Goal: Task Accomplishment & Management: Manage account settings

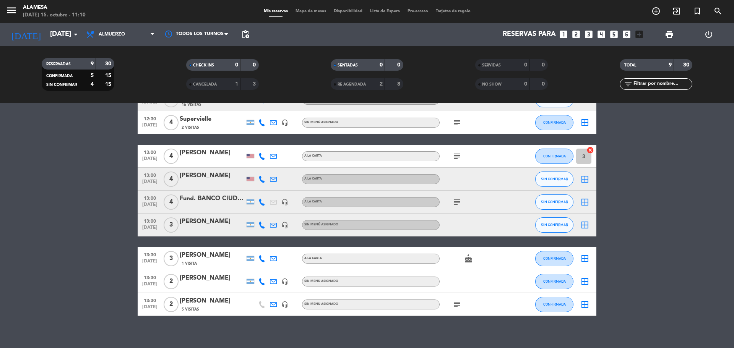
scroll to position [56, 0]
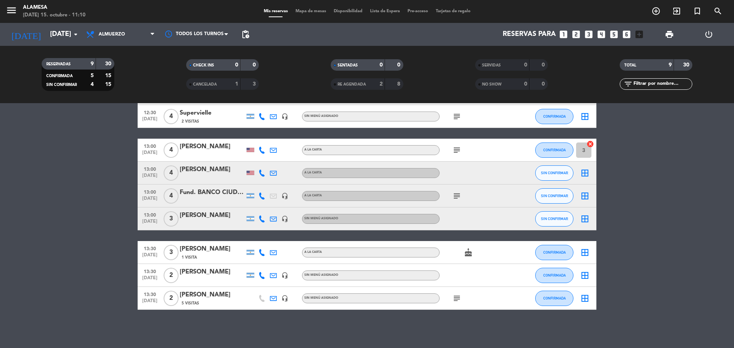
click at [456, 299] on icon "subject" at bounding box center [456, 298] width 9 height 9
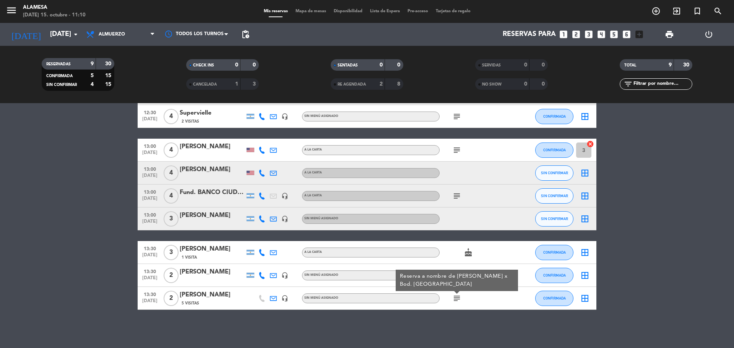
click at [456, 299] on icon "subject" at bounding box center [456, 298] width 9 height 9
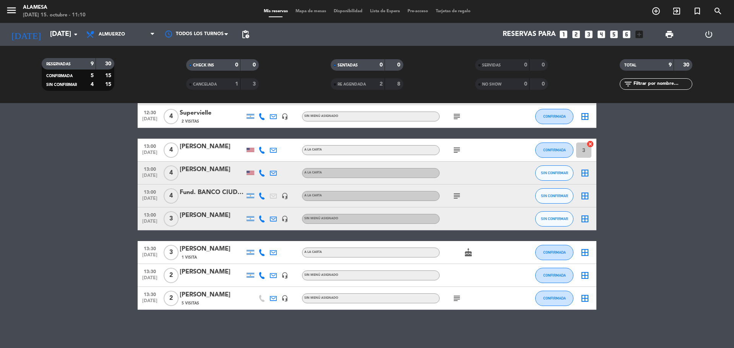
click at [467, 250] on icon "cake" at bounding box center [468, 252] width 9 height 9
click at [584, 148] on input "3" at bounding box center [583, 150] width 15 height 15
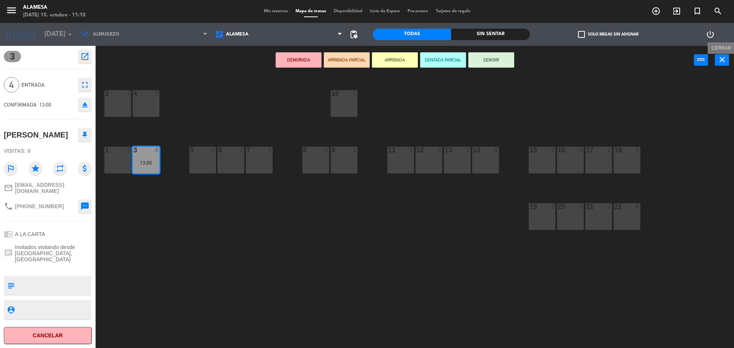
click at [728, 63] on button "close" at bounding box center [722, 59] width 14 height 11
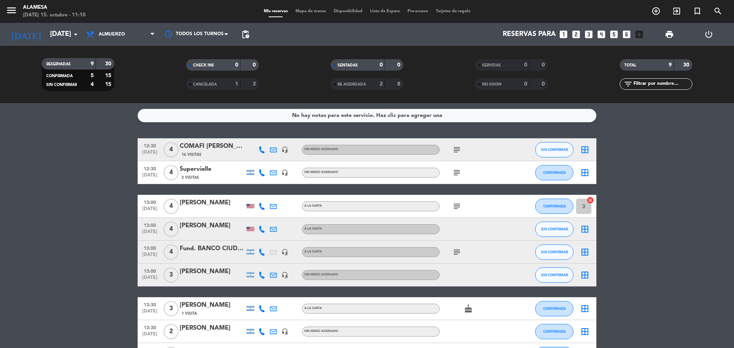
click at [292, 233] on div at bounding box center [296, 229] width 11 height 23
click at [287, 214] on div at bounding box center [284, 206] width 11 height 23
click at [203, 207] on div "[PERSON_NAME]" at bounding box center [212, 203] width 65 height 10
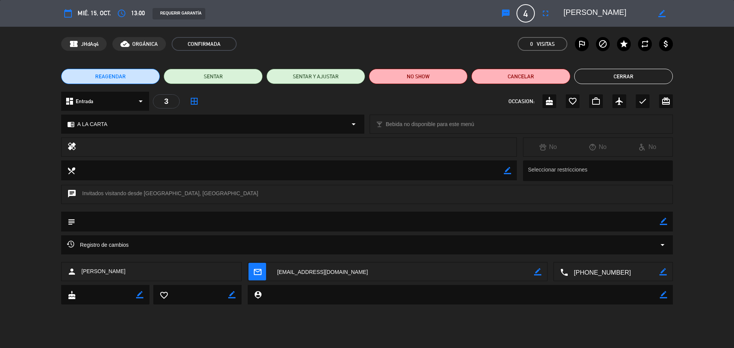
click at [637, 74] on button "Cerrar" at bounding box center [623, 76] width 99 height 15
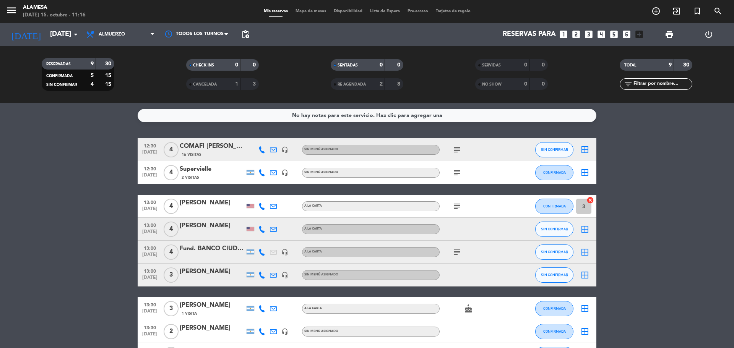
click at [106, 163] on bookings-row "12:30 [DATE] 4 COMAFI [PERSON_NAME] 16 Visitas headset_mic Sin menú asignado su…" at bounding box center [367, 252] width 734 height 228
click at [69, 190] on bookings-row "12:30 [DATE] 4 COMAFI [PERSON_NAME] 16 Visitas headset_mic Sin menú asignado su…" at bounding box center [367, 252] width 734 height 228
click at [69, 34] on input "mié. [DATE]" at bounding box center [90, 34] width 89 height 15
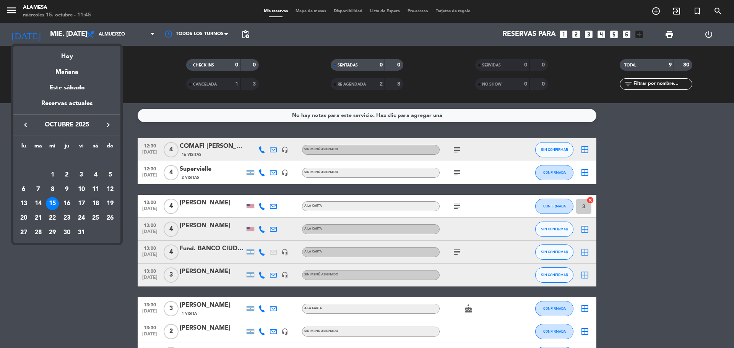
click at [96, 207] on div "18" at bounding box center [95, 203] width 13 height 13
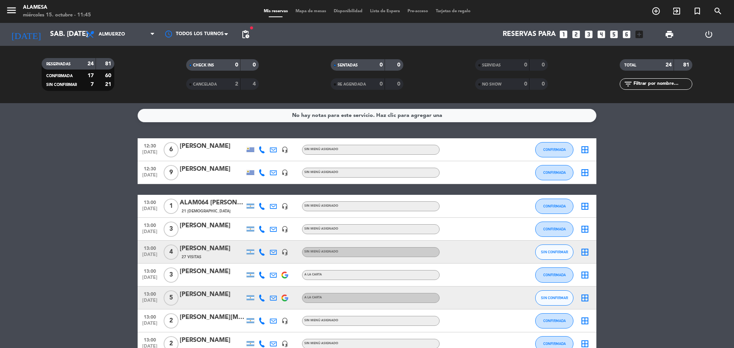
click at [55, 23] on div "[DATE] sáb. [DATE] arrow_drop_down" at bounding box center [44, 34] width 76 height 23
click at [54, 33] on input "sáb. 18 oct." at bounding box center [90, 34] width 89 height 15
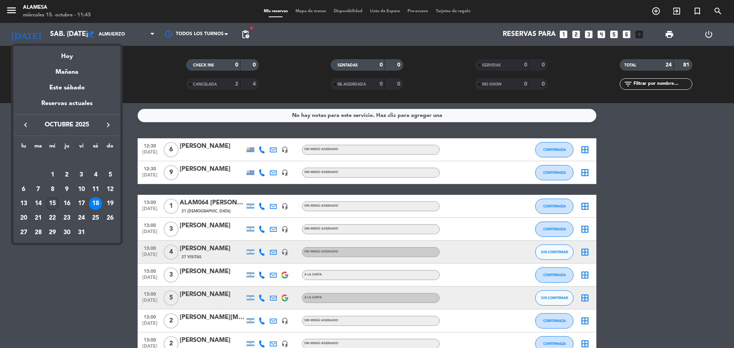
click at [55, 200] on div "15" at bounding box center [52, 203] width 13 height 13
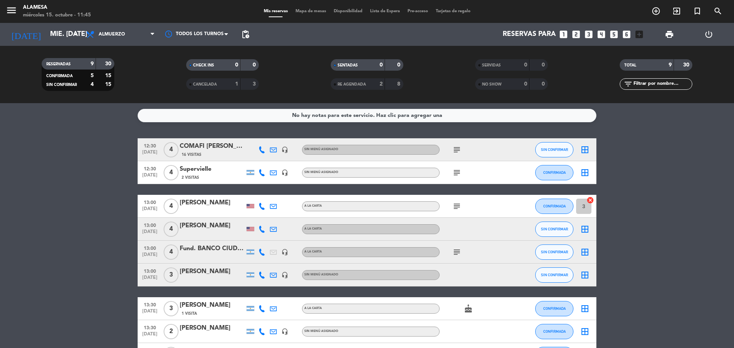
scroll to position [56, 0]
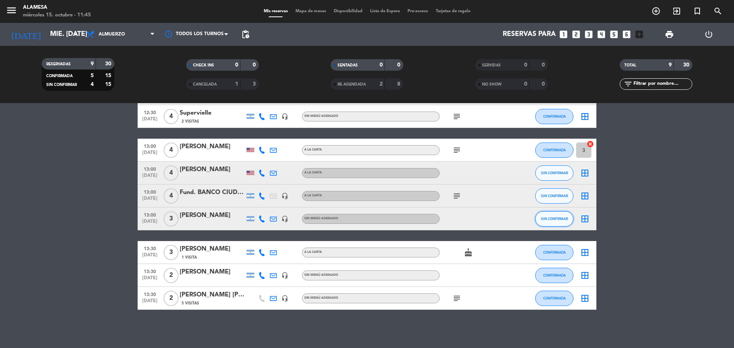
click at [554, 212] on button "SIN CONFIRMAR" at bounding box center [554, 218] width 38 height 15
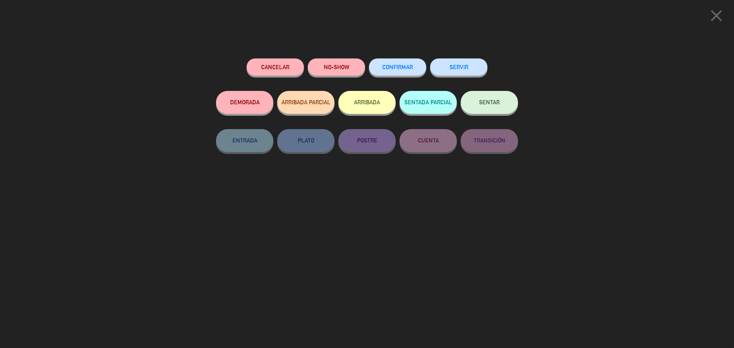
click at [406, 72] on button "CONFIRMAR" at bounding box center [397, 67] width 57 height 17
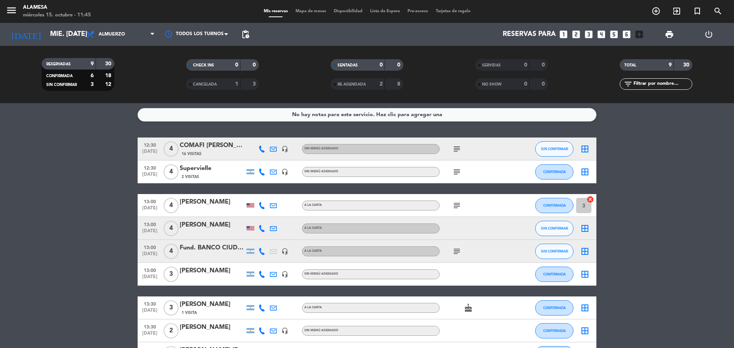
scroll to position [0, 0]
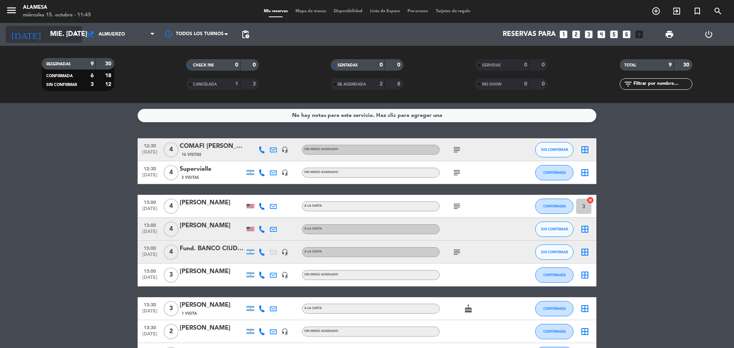
click at [46, 34] on input "[DATE]" at bounding box center [90, 34] width 89 height 15
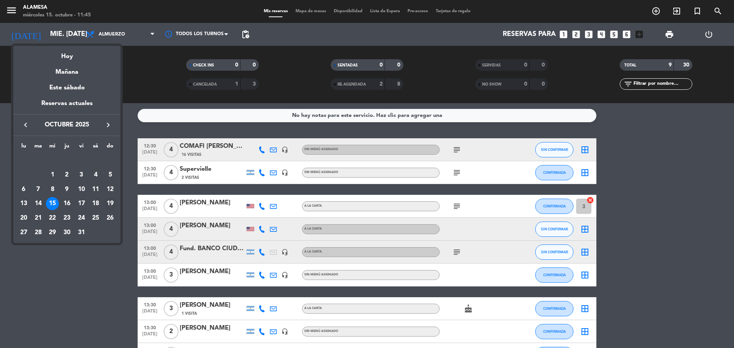
click at [108, 203] on div "19" at bounding box center [110, 203] width 13 height 13
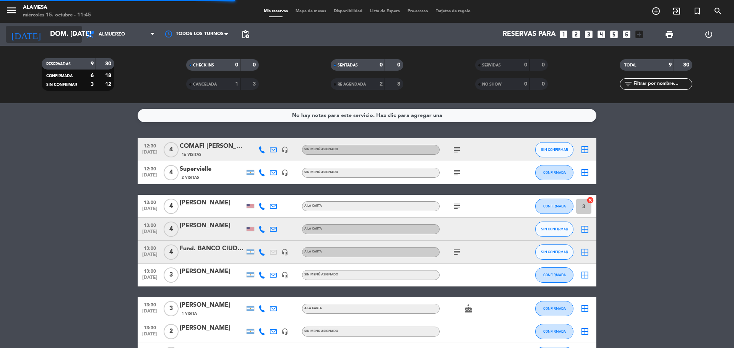
click at [67, 31] on input "dom. 19 oct." at bounding box center [90, 34] width 89 height 15
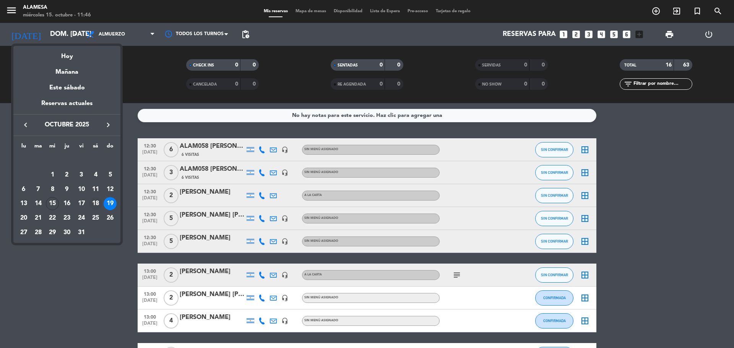
click at [97, 205] on div "18" at bounding box center [95, 203] width 13 height 13
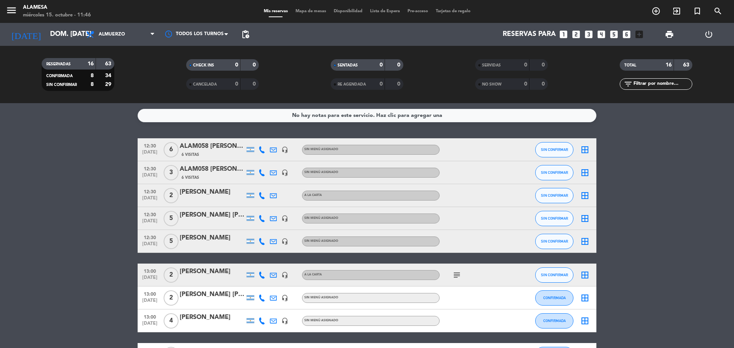
type input "sáb. 18 oct."
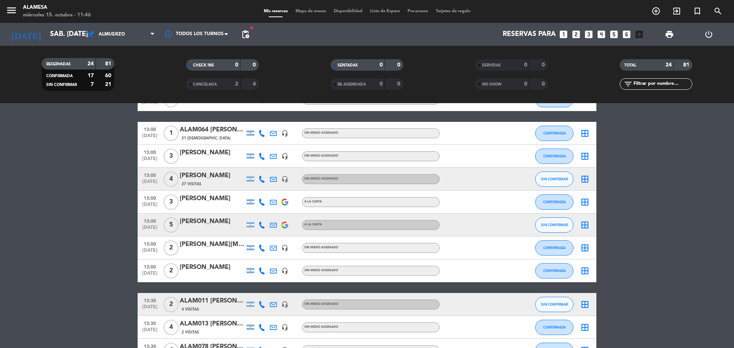
scroll to position [76, 0]
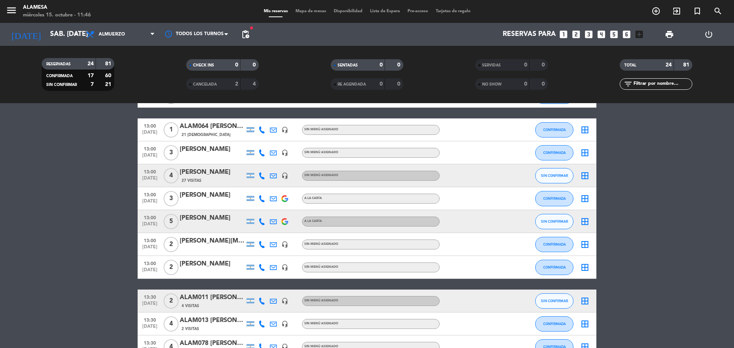
click at [261, 222] on icon at bounding box center [261, 221] width 7 height 7
click at [144, 218] on span "13:00" at bounding box center [149, 217] width 19 height 9
click at [203, 216] on div "Mariana DOMINGUEZ" at bounding box center [212, 218] width 65 height 10
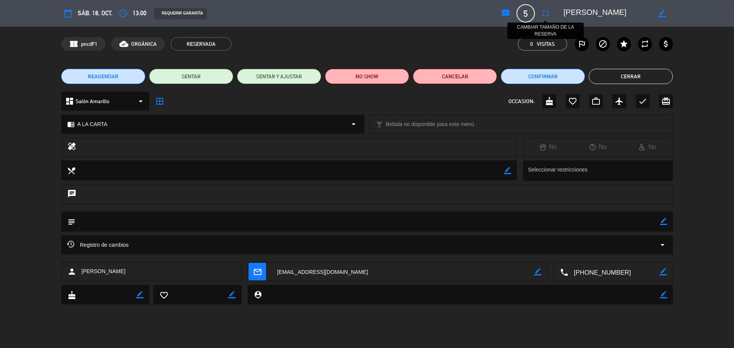
click at [548, 12] on icon "fullscreen" at bounding box center [545, 13] width 9 height 9
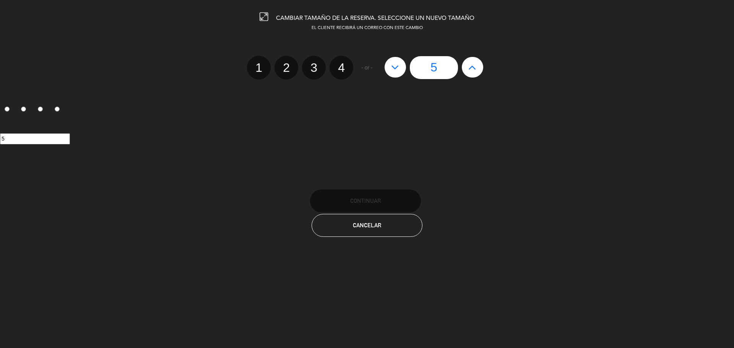
click at [472, 64] on icon at bounding box center [472, 67] width 8 height 12
type input "6"
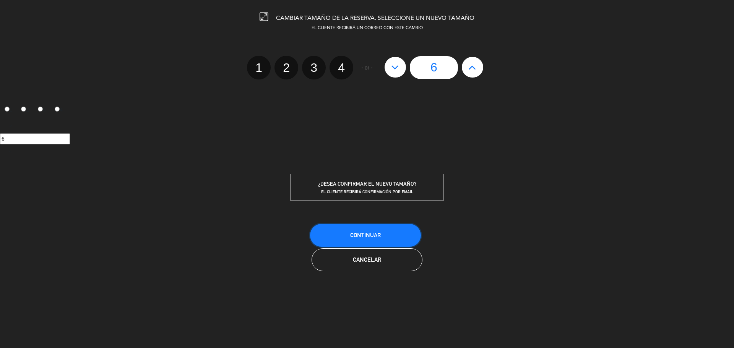
click at [400, 236] on button "Continuar" at bounding box center [365, 235] width 111 height 23
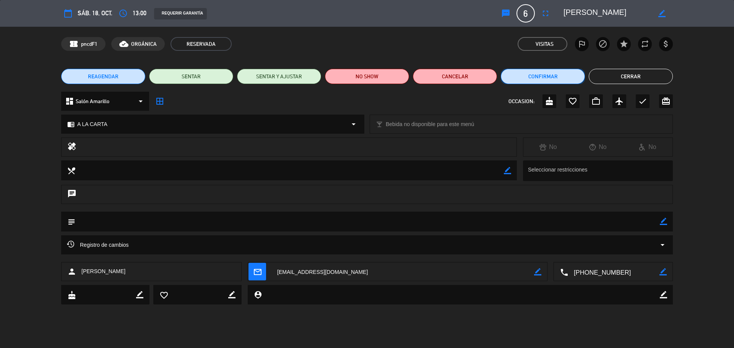
click at [567, 75] on button "Confirmar" at bounding box center [543, 76] width 84 height 15
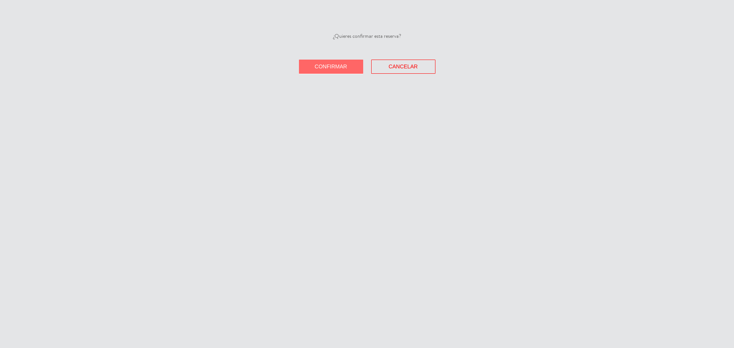
click at [330, 69] on span "Confirmar" at bounding box center [331, 66] width 33 height 6
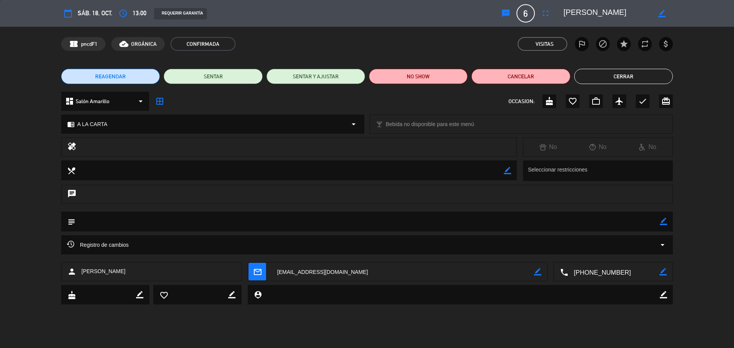
click at [632, 78] on button "Cerrar" at bounding box center [623, 76] width 99 height 15
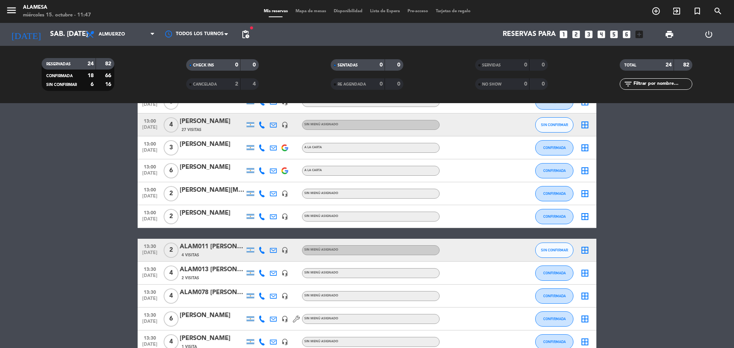
scroll to position [153, 0]
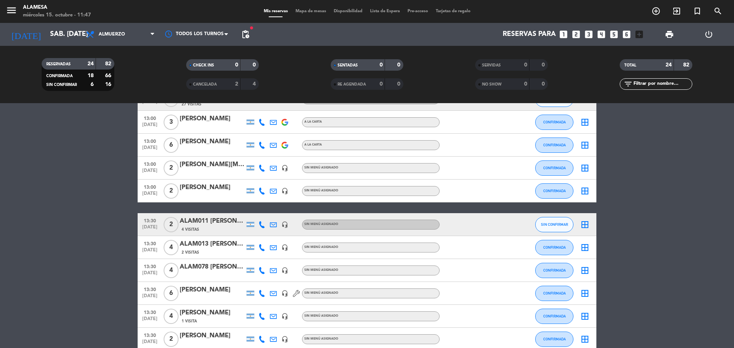
click at [234, 223] on div "ALAM011 Guillermina Melendi" at bounding box center [212, 221] width 65 height 10
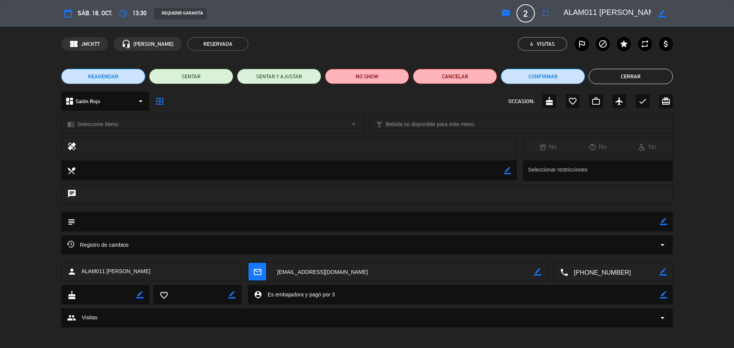
click at [648, 77] on button "Cerrar" at bounding box center [631, 76] width 84 height 15
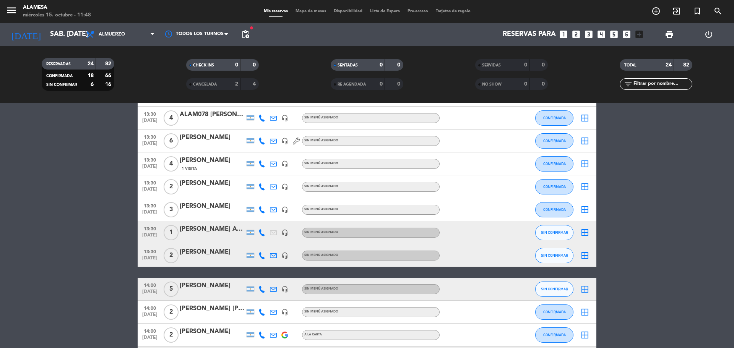
scroll to position [306, 0]
click at [262, 232] on icon at bounding box center [261, 232] width 7 height 7
click at [545, 230] on span "SIN CONFIRMAR" at bounding box center [554, 232] width 27 height 4
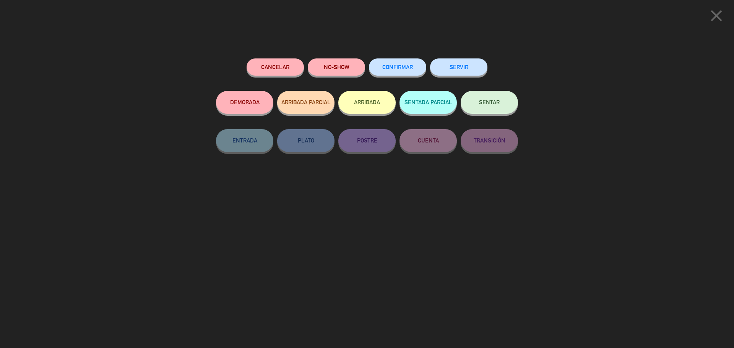
click at [406, 64] on button "CONFIRMAR" at bounding box center [397, 67] width 57 height 17
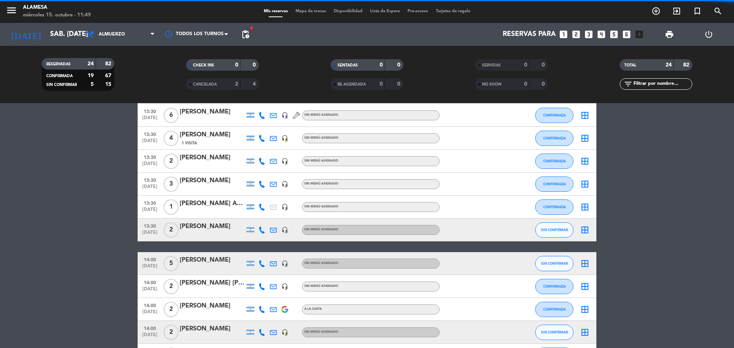
scroll to position [344, 0]
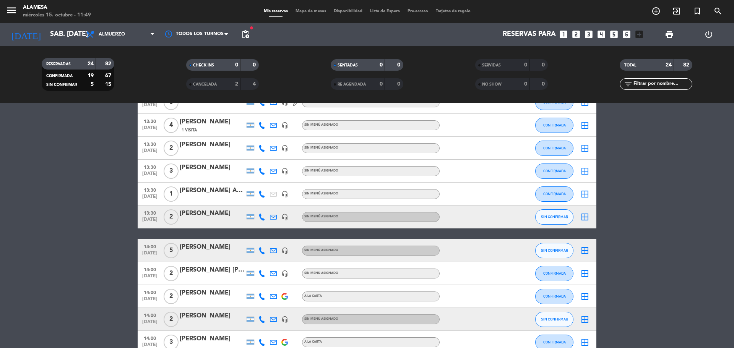
click at [263, 218] on icon at bounding box center [261, 217] width 7 height 7
click at [551, 219] on button "SIN CONFIRMAR" at bounding box center [554, 217] width 38 height 15
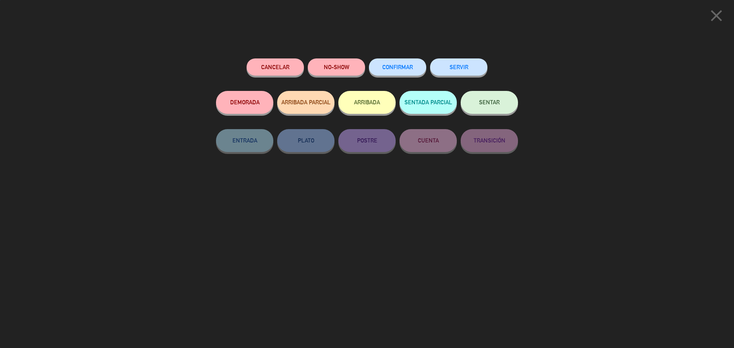
click at [412, 75] on button "CONFIRMAR" at bounding box center [397, 67] width 57 height 17
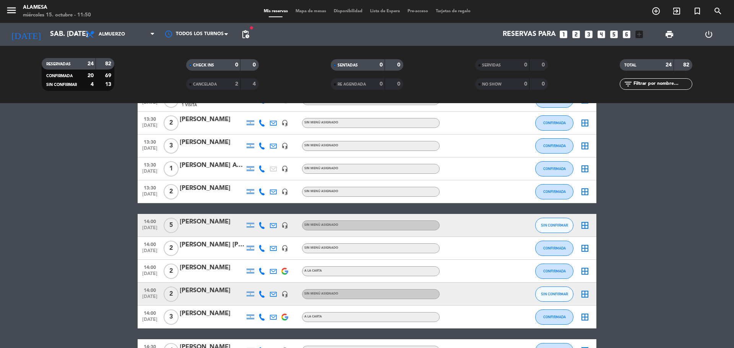
scroll to position [382, 0]
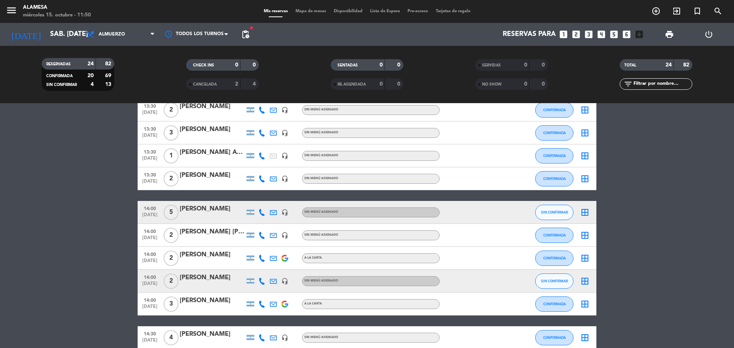
click at [261, 216] on icon at bounding box center [261, 212] width 7 height 7
click at [176, 208] on span "5" at bounding box center [171, 212] width 15 height 15
click at [205, 209] on div "Jorgelina Calvente" at bounding box center [212, 209] width 65 height 10
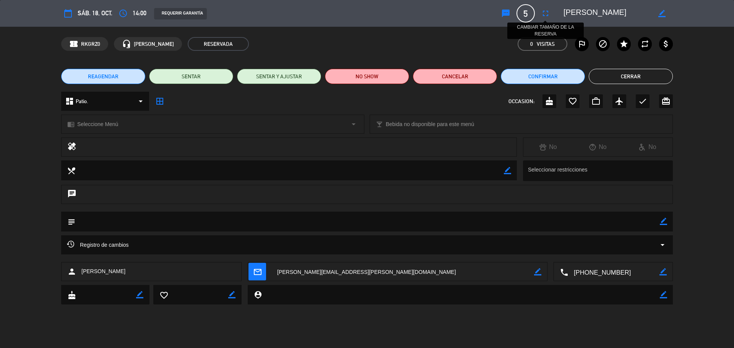
click at [546, 13] on icon "fullscreen" at bounding box center [545, 13] width 9 height 9
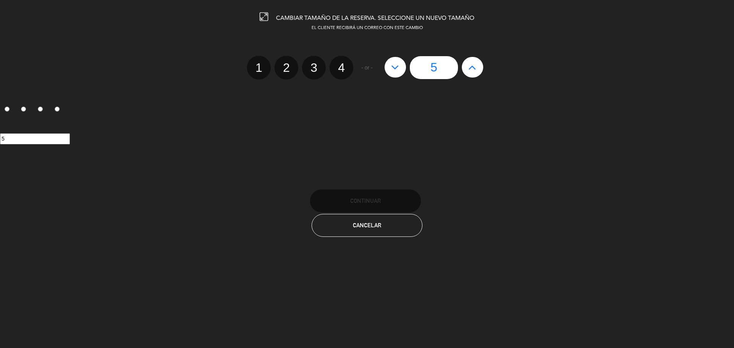
click at [343, 70] on label "4" at bounding box center [342, 68] width 24 height 24
click at [343, 63] on input "4" at bounding box center [340, 61] width 5 height 5
radio input "true"
radio input "false"
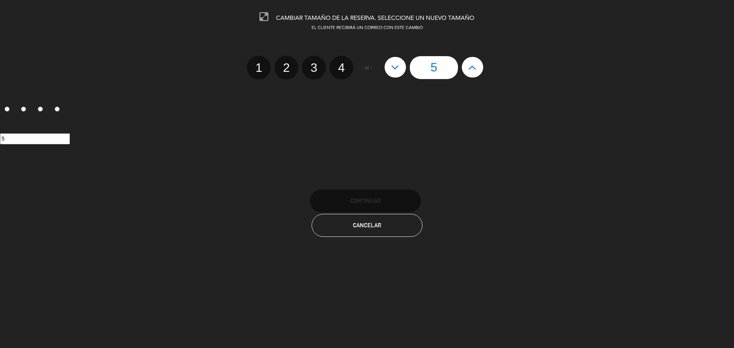
radio input "false"
radio input "true"
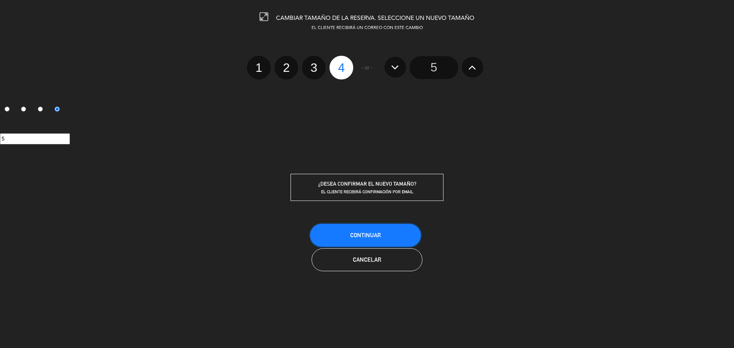
click at [373, 237] on span "Continuar" at bounding box center [365, 235] width 31 height 7
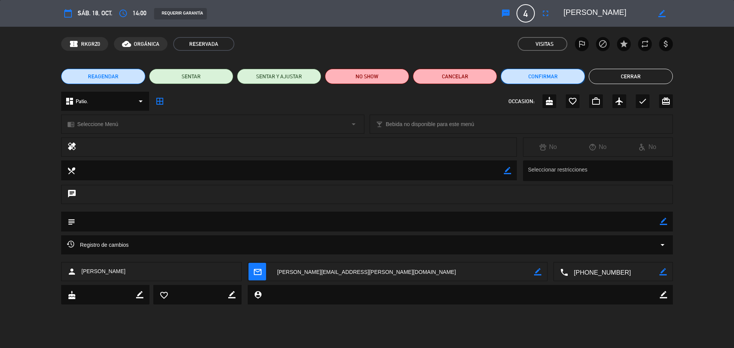
click at [521, 74] on button "Confirmar" at bounding box center [543, 76] width 84 height 15
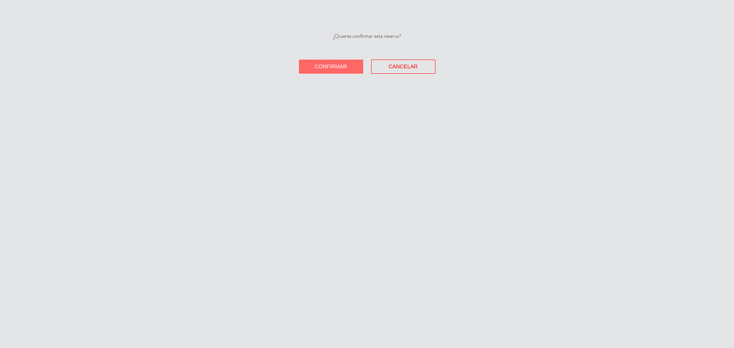
click at [350, 68] on button "Confirmar" at bounding box center [331, 67] width 64 height 14
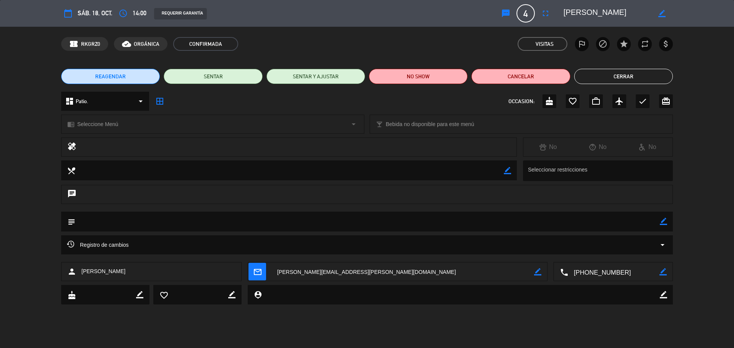
click at [595, 69] on button "Cerrar" at bounding box center [623, 76] width 99 height 15
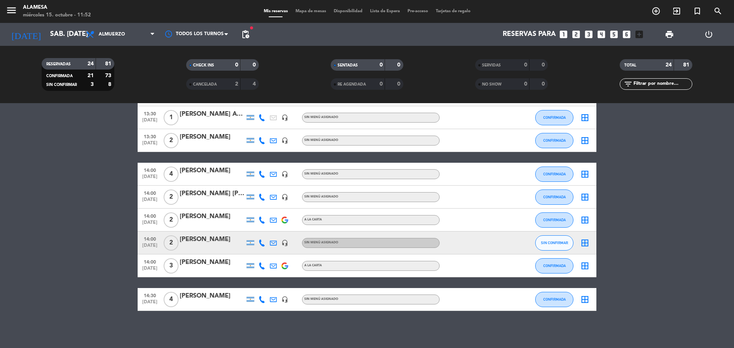
scroll to position [422, 0]
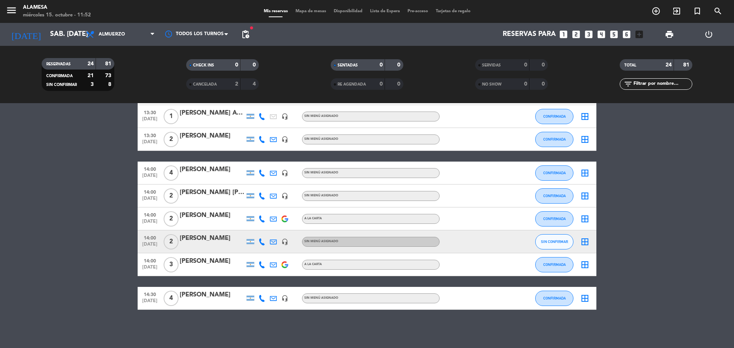
click at [260, 242] on icon at bounding box center [261, 242] width 7 height 7
drag, startPoint x: 260, startPoint y: 221, endPoint x: 249, endPoint y: 221, distance: 11.5
click at [249, 221] on div "+543492675617" at bounding box center [266, 221] width 50 height 8
click at [259, 218] on div "+543492675617" at bounding box center [266, 221] width 50 height 8
drag, startPoint x: 260, startPoint y: 221, endPoint x: 253, endPoint y: 224, distance: 7.9
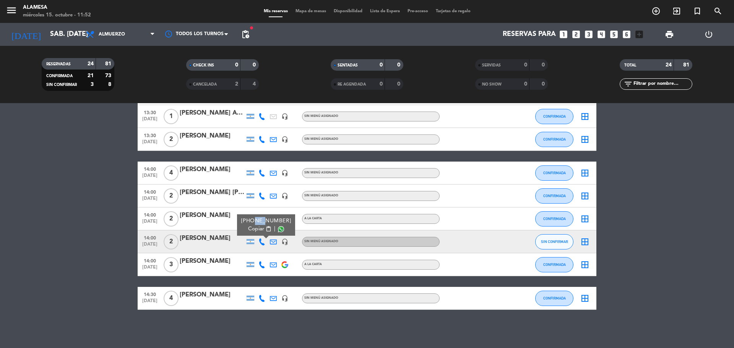
click at [253, 224] on div "+543492675617" at bounding box center [266, 221] width 50 height 8
click at [83, 250] on bookings-row "12:30 oct. 18 6 Micaela Beker headset_mic Sin menú asignado CONFIRMADA border_a…" at bounding box center [367, 13] width 734 height 593
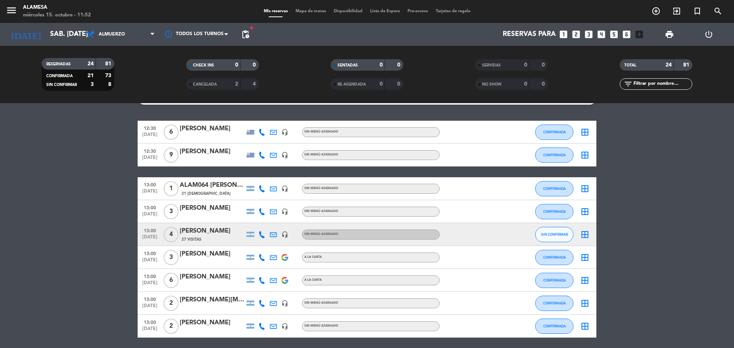
scroll to position [0, 0]
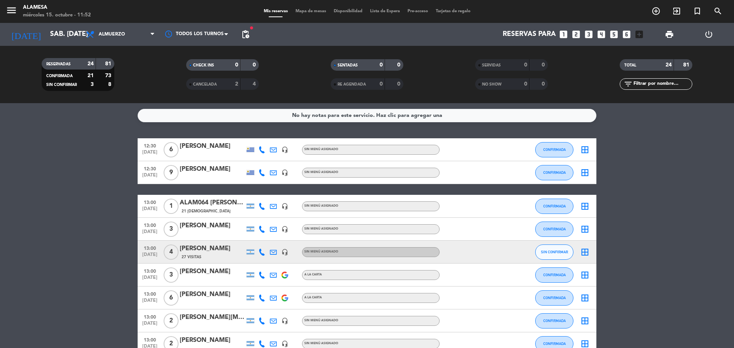
click at [228, 200] on div "ALAM064 Ana Guman" at bounding box center [212, 203] width 65 height 10
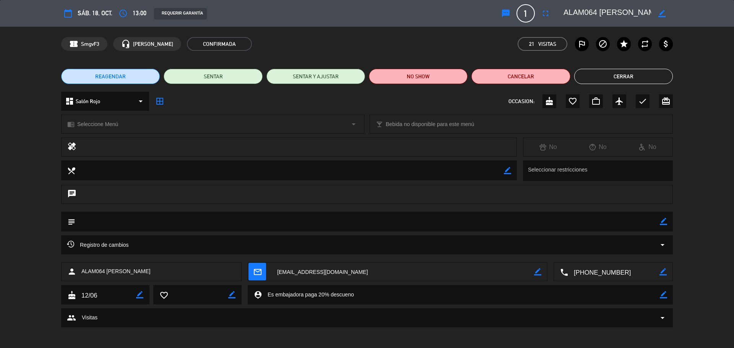
click at [622, 73] on button "Cerrar" at bounding box center [623, 76] width 99 height 15
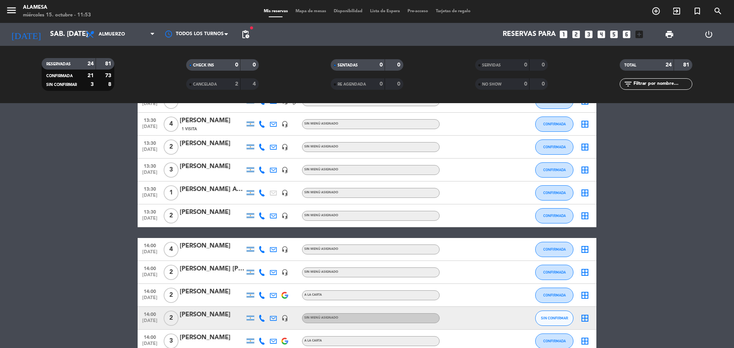
scroll to position [422, 0]
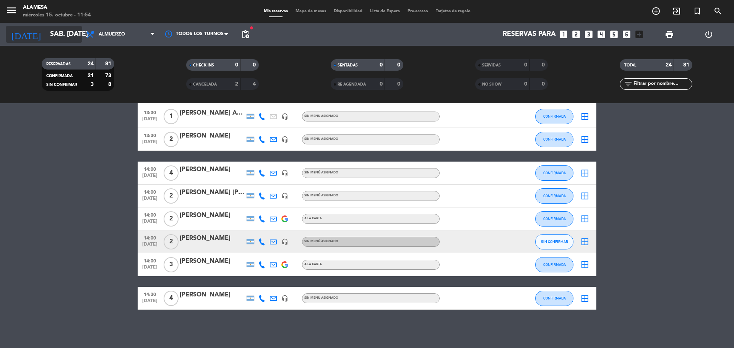
click at [60, 28] on input "sáb. 18 oct." at bounding box center [90, 34] width 89 height 15
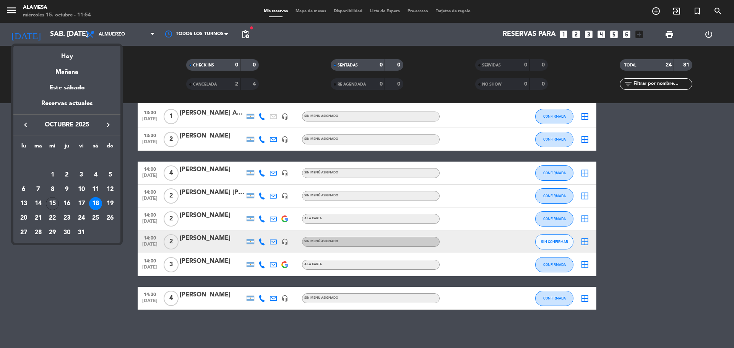
click at [106, 121] on icon "keyboard_arrow_right" at bounding box center [108, 124] width 9 height 9
click at [53, 173] on div "5" at bounding box center [52, 175] width 13 height 13
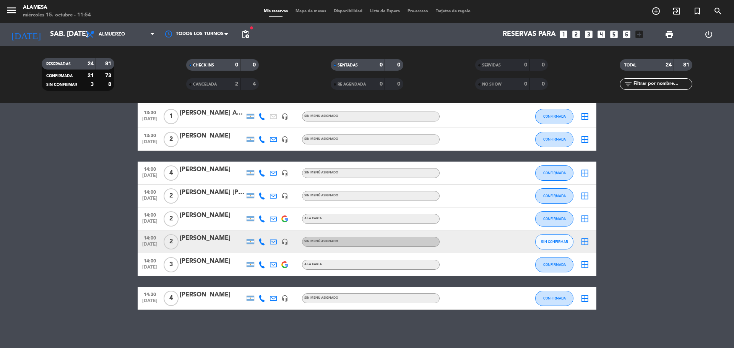
type input "mié. 5 nov."
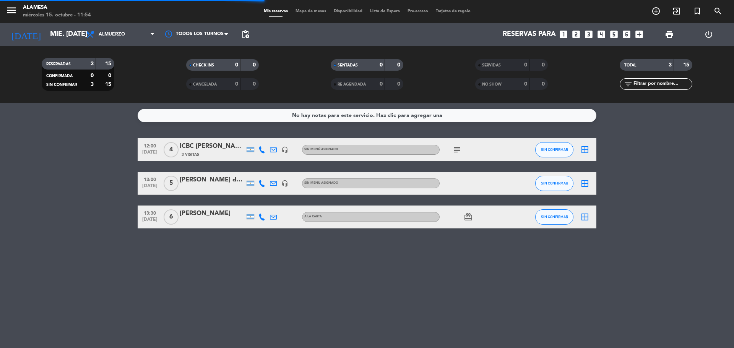
scroll to position [0, 0]
click at [218, 145] on div "ICBC Pau Mazzucchelli" at bounding box center [212, 146] width 65 height 10
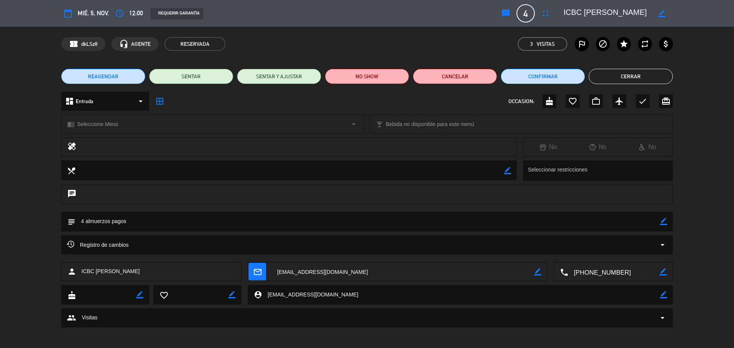
click at [103, 76] on span "REAGENDAR" at bounding box center [103, 77] width 31 height 8
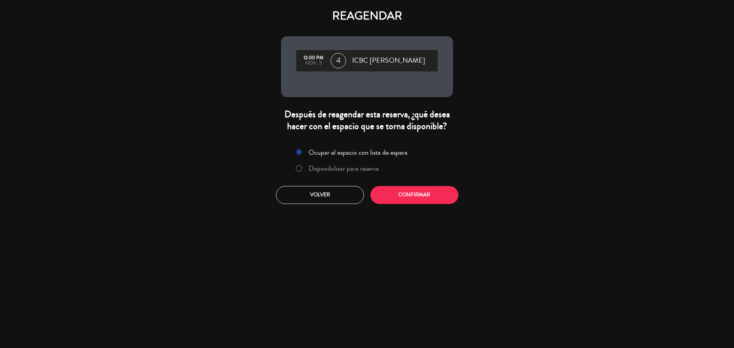
click at [327, 171] on label "Disponibilizar para reserva" at bounding box center [344, 168] width 70 height 7
click at [416, 194] on button "Confirmar" at bounding box center [415, 195] width 88 height 18
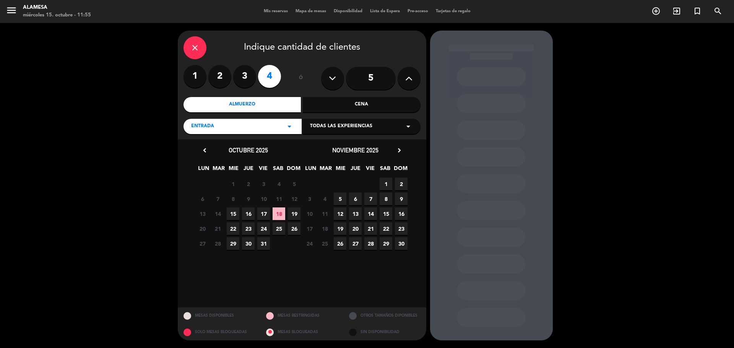
click at [342, 226] on span "19" at bounding box center [340, 229] width 13 height 13
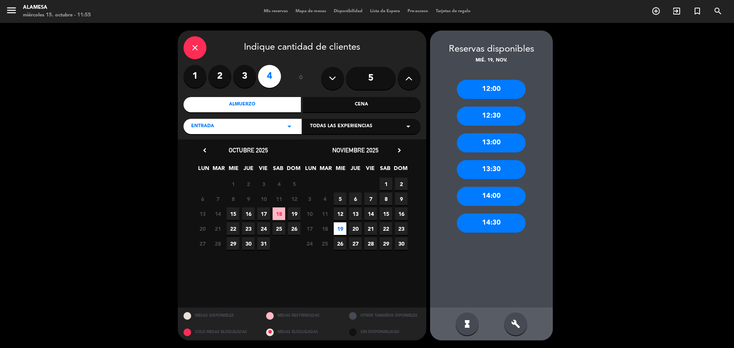
click at [496, 92] on div "12:00" at bounding box center [491, 89] width 69 height 19
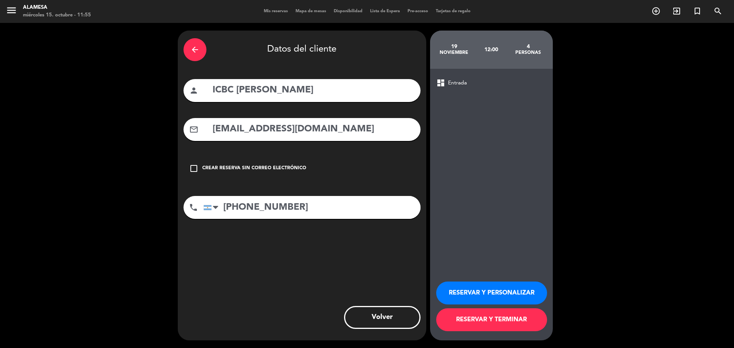
click at [501, 295] on button "RESERVAR Y PERSONALIZAR" at bounding box center [491, 293] width 111 height 23
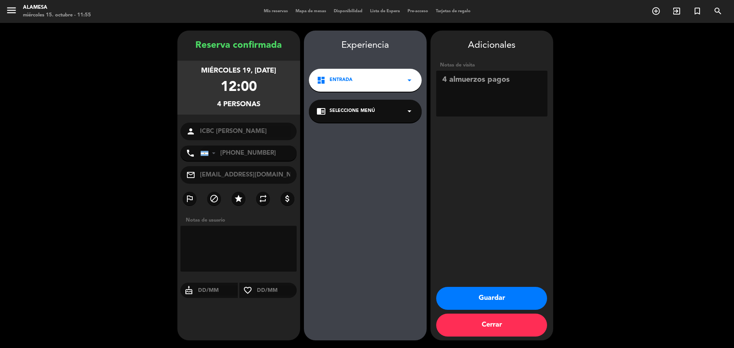
click at [511, 298] on button "Guardar" at bounding box center [491, 298] width 111 height 23
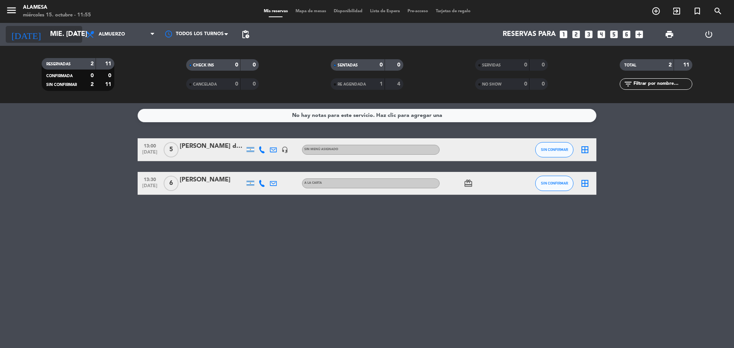
click at [51, 29] on input "mié. 5 nov." at bounding box center [90, 34] width 89 height 15
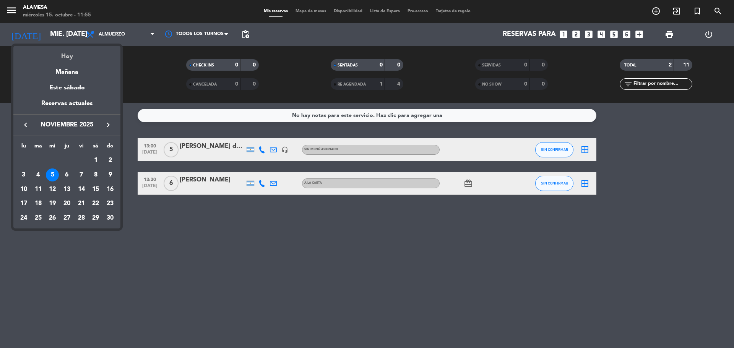
click at [69, 59] on div "Hoy" at bounding box center [66, 54] width 107 height 16
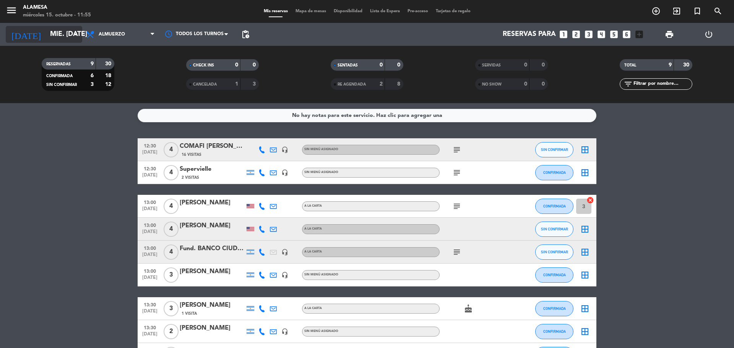
click at [57, 34] on input "[DATE]" at bounding box center [90, 34] width 89 height 15
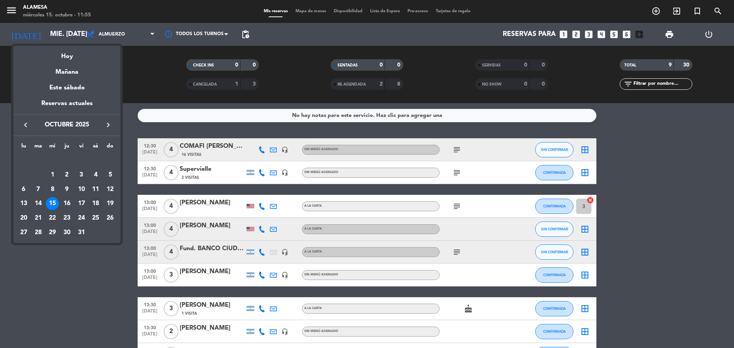
click at [102, 200] on td "18" at bounding box center [96, 204] width 15 height 15
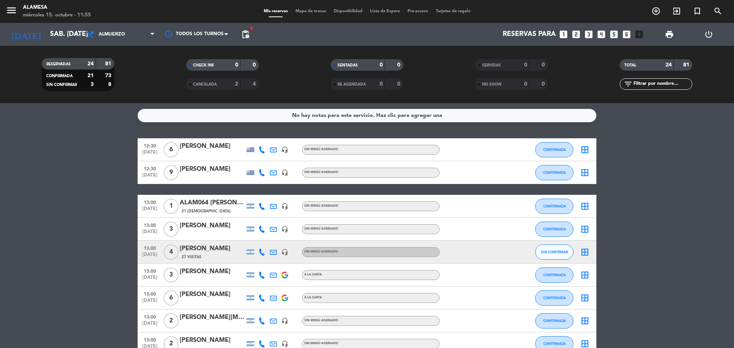
drag, startPoint x: 419, startPoint y: 261, endPoint x: 390, endPoint y: 292, distance: 42.8
drag, startPoint x: 390, startPoint y: 292, endPoint x: 628, endPoint y: 161, distance: 271.9
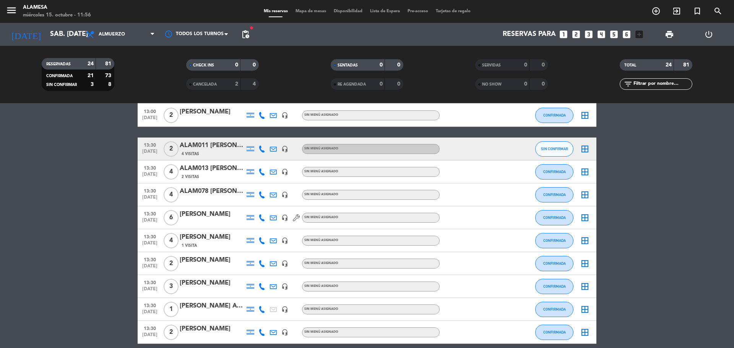
scroll to position [229, 0]
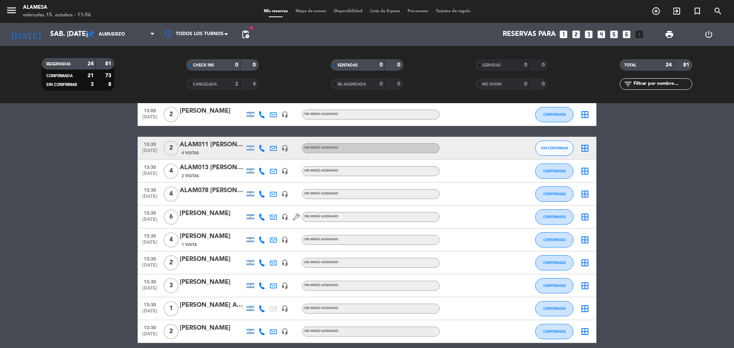
click at [214, 148] on div "ALAM011 Guillermina Melendi" at bounding box center [212, 145] width 65 height 10
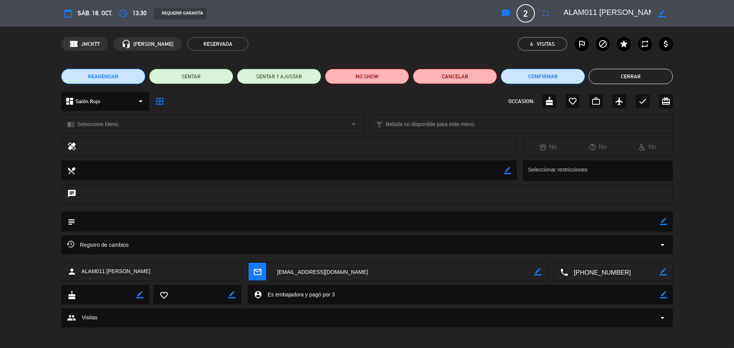
click at [636, 73] on button "Cerrar" at bounding box center [631, 76] width 84 height 15
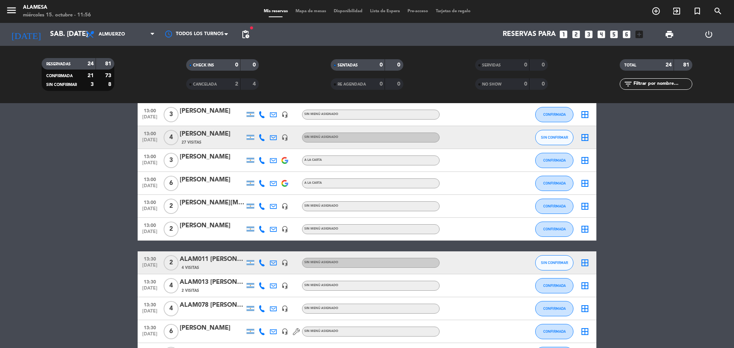
scroll to position [0, 0]
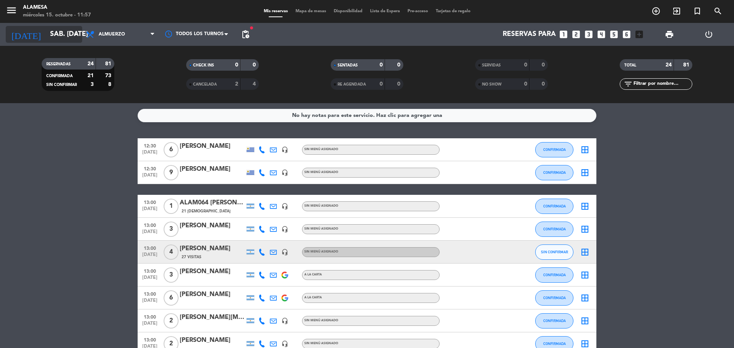
click at [47, 31] on input "sáb. 18 oct." at bounding box center [90, 34] width 89 height 15
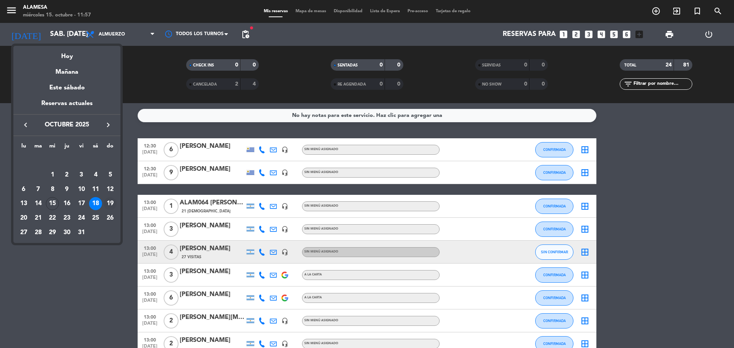
click at [110, 202] on div "19" at bounding box center [110, 203] width 13 height 13
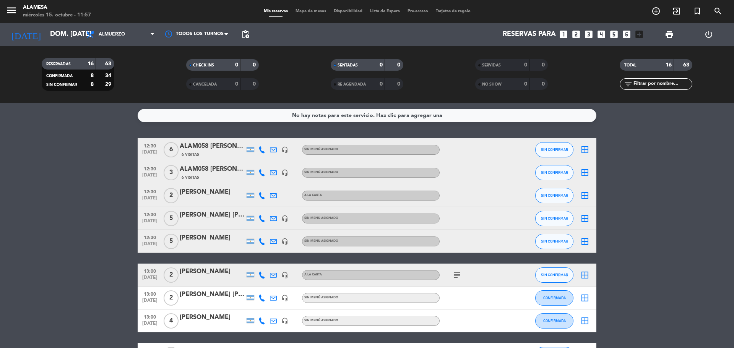
click at [223, 148] on div "ALAM058 Fabiana Sirito" at bounding box center [212, 146] width 65 height 10
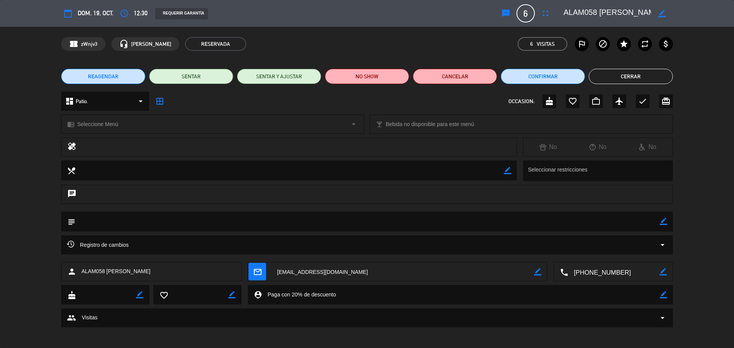
click at [641, 80] on button "Cerrar" at bounding box center [631, 76] width 84 height 15
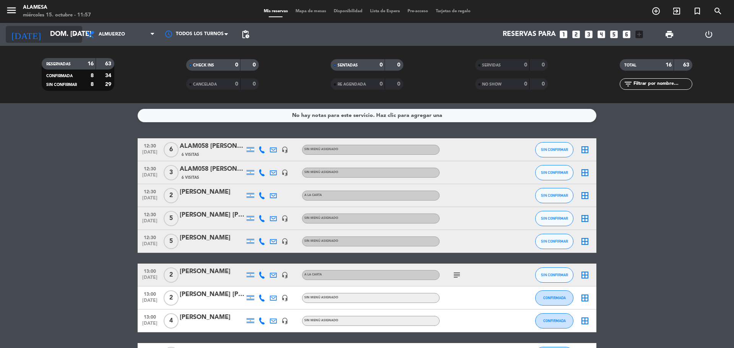
click at [54, 34] on input "dom. 19 oct." at bounding box center [90, 34] width 89 height 15
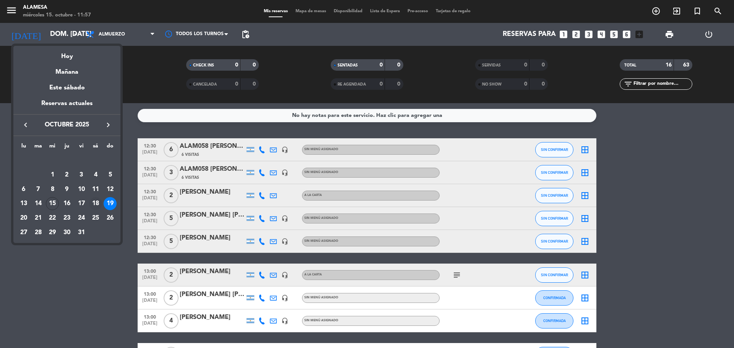
click at [96, 201] on div "18" at bounding box center [95, 203] width 13 height 13
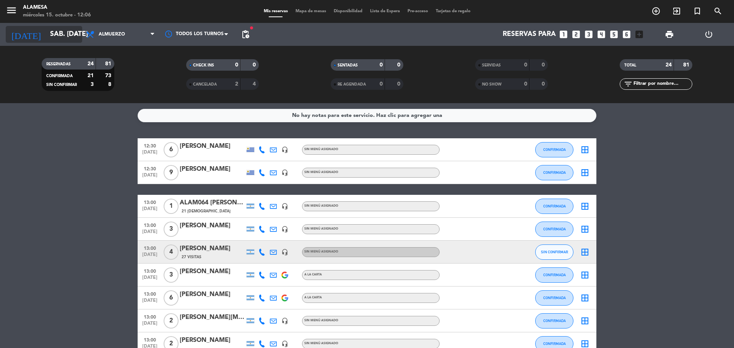
click at [76, 32] on icon "arrow_drop_down" at bounding box center [75, 34] width 9 height 9
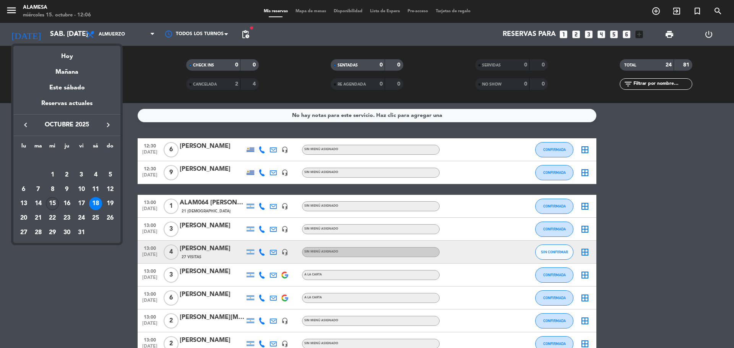
click at [49, 200] on div "15" at bounding box center [52, 203] width 13 height 13
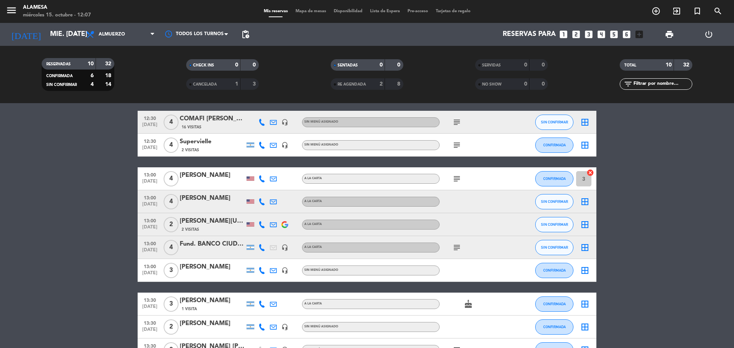
scroll to position [41, 0]
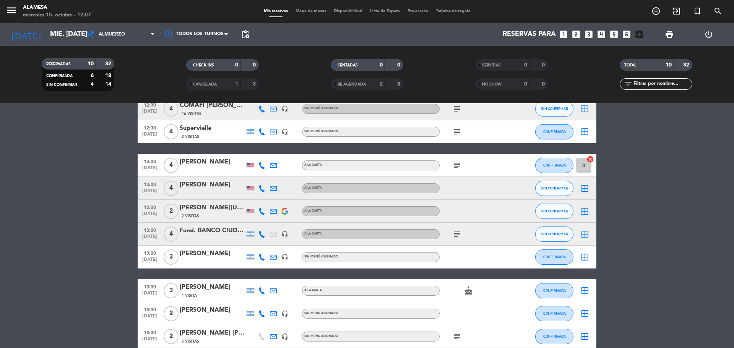
click at [191, 205] on div "Chase Washington" at bounding box center [212, 208] width 65 height 10
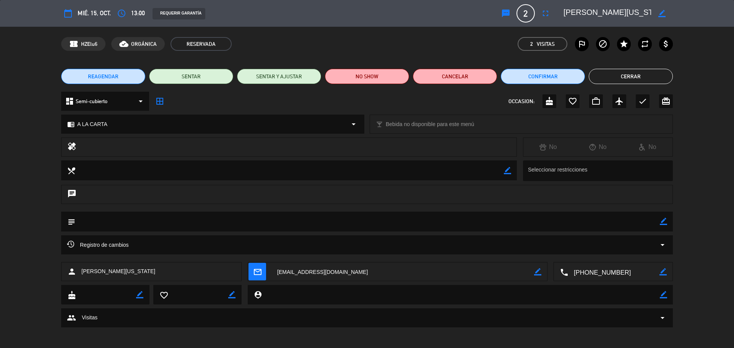
click at [628, 76] on button "Cerrar" at bounding box center [631, 76] width 84 height 15
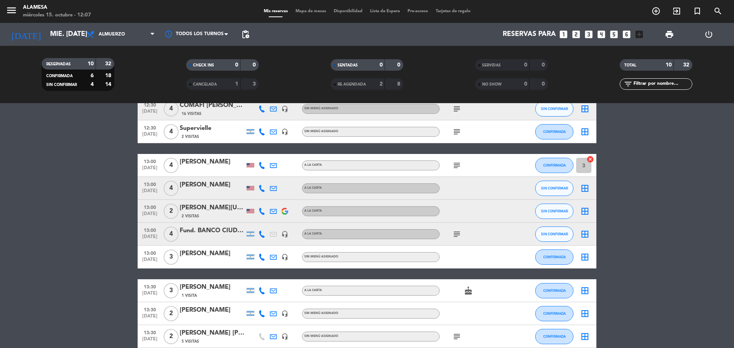
click at [151, 206] on span "13:00" at bounding box center [149, 207] width 19 height 9
click at [332, 184] on div "A LA CARTA" at bounding box center [371, 189] width 138 height 10
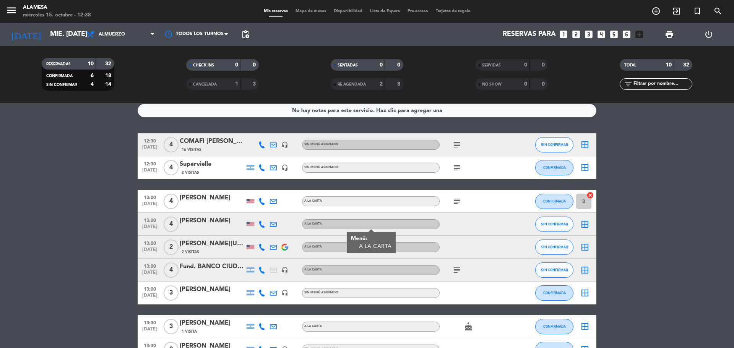
scroll to position [0, 0]
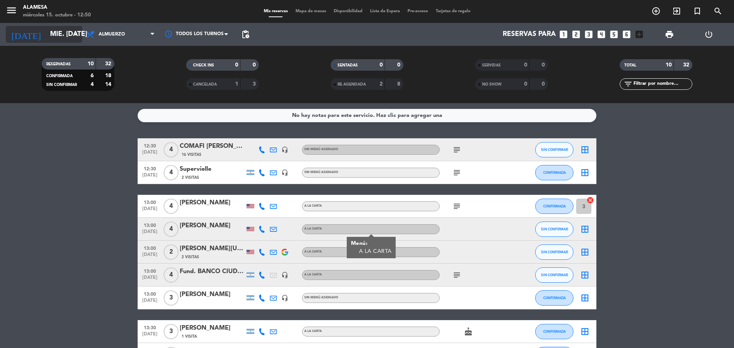
click at [75, 33] on icon "arrow_drop_down" at bounding box center [75, 34] width 9 height 9
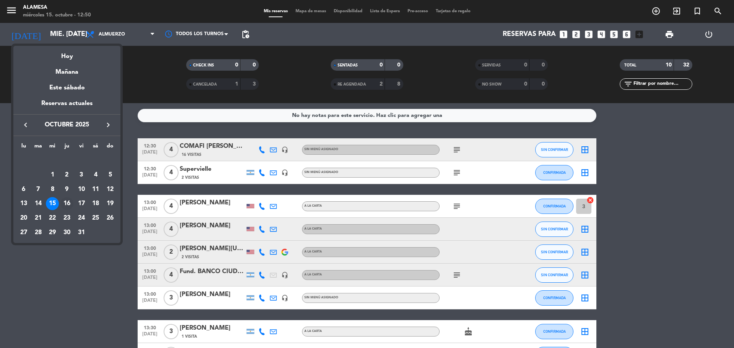
click at [66, 200] on div "16" at bounding box center [66, 203] width 13 height 13
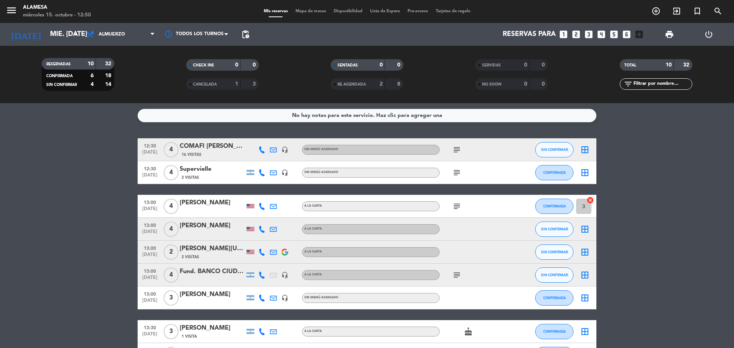
type input "jue. 16 oct."
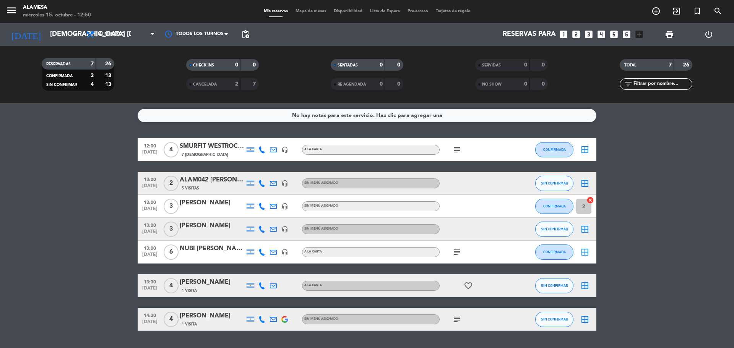
click at [181, 200] on div "Laura Rendo" at bounding box center [212, 203] width 65 height 10
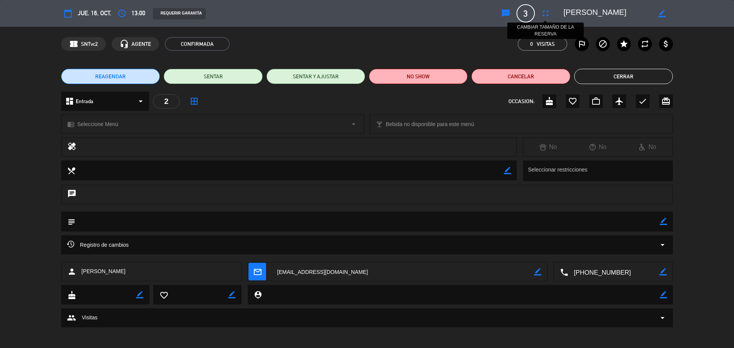
click at [546, 9] on icon "fullscreen" at bounding box center [545, 13] width 9 height 9
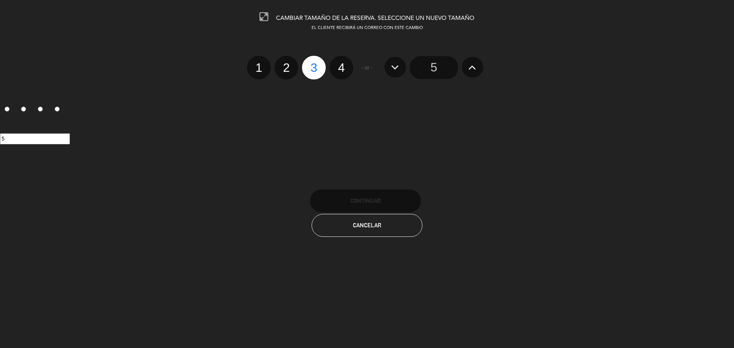
click at [284, 65] on label "2" at bounding box center [287, 68] width 24 height 24
click at [284, 63] on input "2" at bounding box center [285, 61] width 5 height 5
radio input "true"
radio input "false"
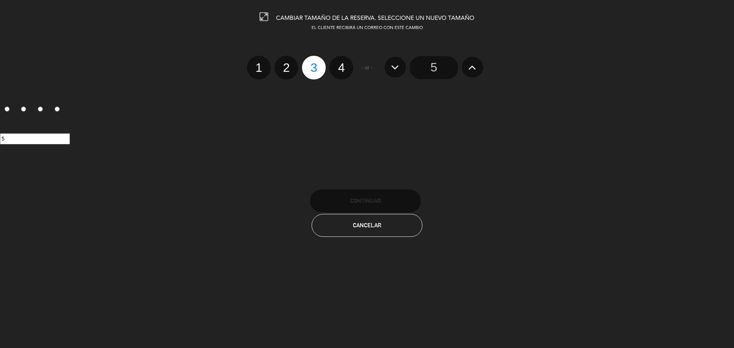
radio input "false"
radio input "true"
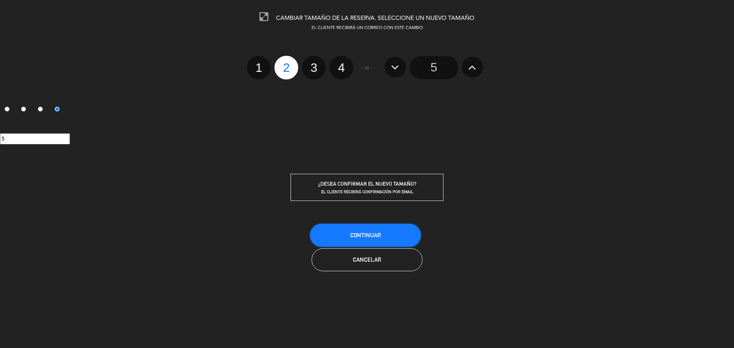
click at [364, 232] on span "Continuar" at bounding box center [365, 235] width 31 height 7
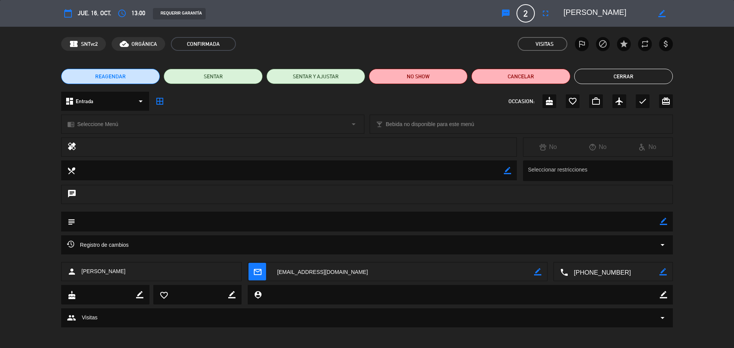
click at [604, 72] on button "Cerrar" at bounding box center [623, 76] width 99 height 15
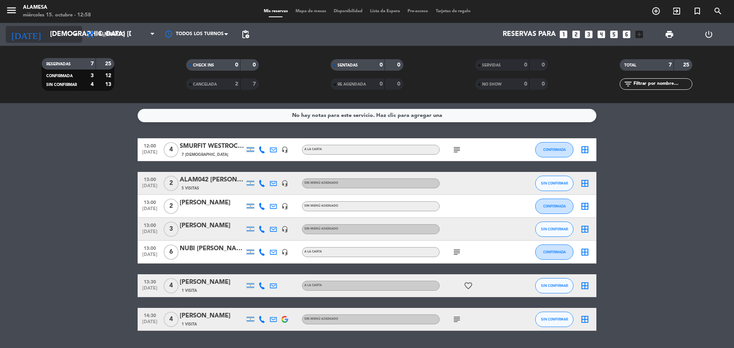
click at [74, 33] on icon "arrow_drop_down" at bounding box center [75, 34] width 9 height 9
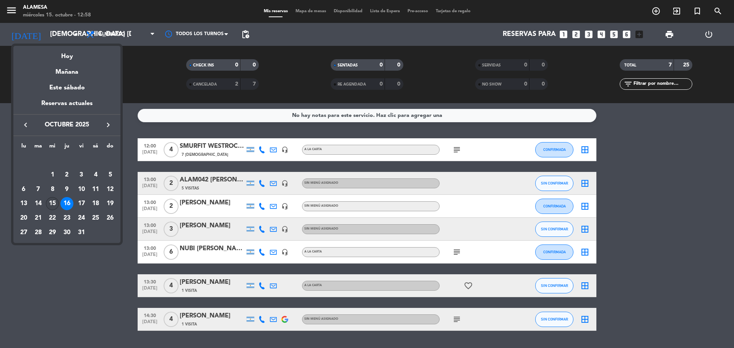
click at [52, 199] on div "15" at bounding box center [52, 203] width 13 height 13
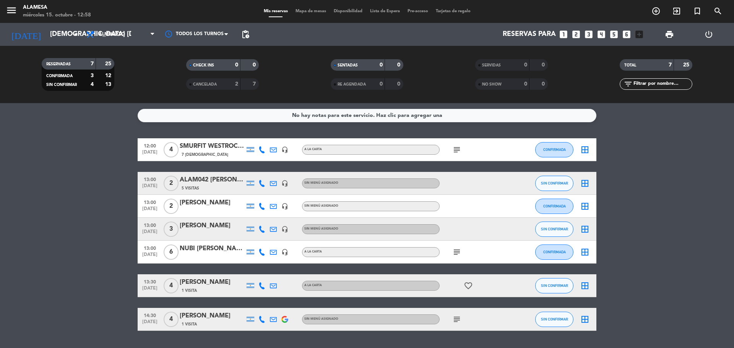
type input "[DATE]"
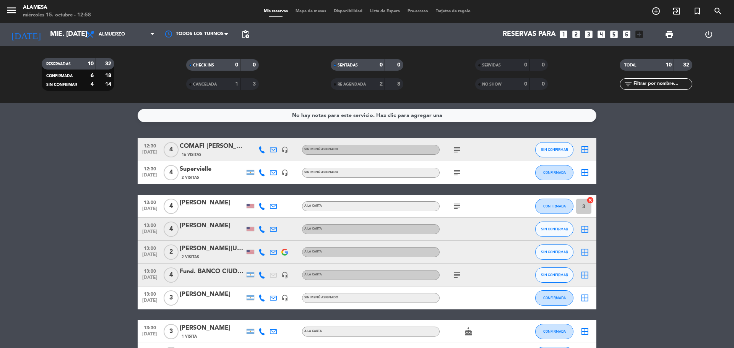
click at [185, 170] on div "Supervielle" at bounding box center [212, 169] width 65 height 10
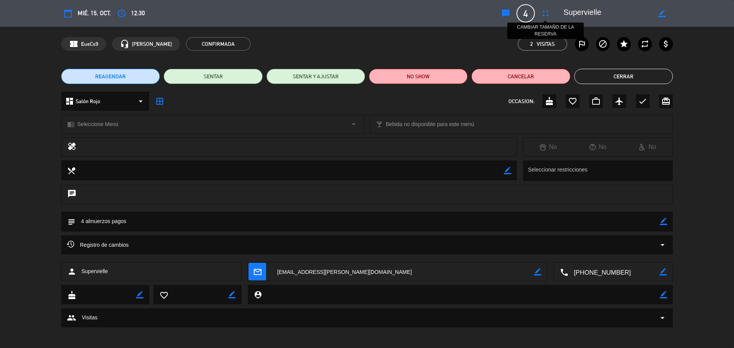
click at [545, 16] on icon "fullscreen" at bounding box center [545, 13] width 9 height 9
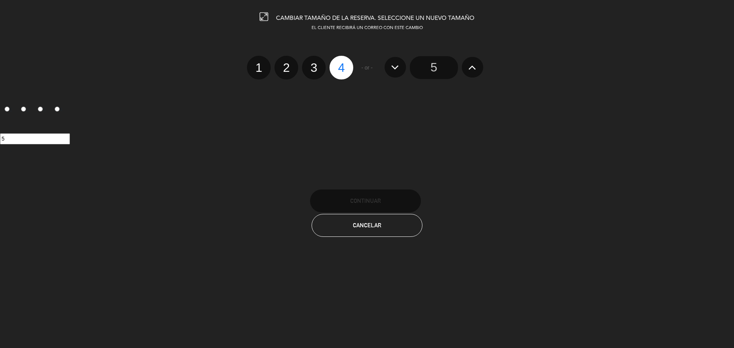
click at [439, 69] on input "5" at bounding box center [434, 67] width 48 height 23
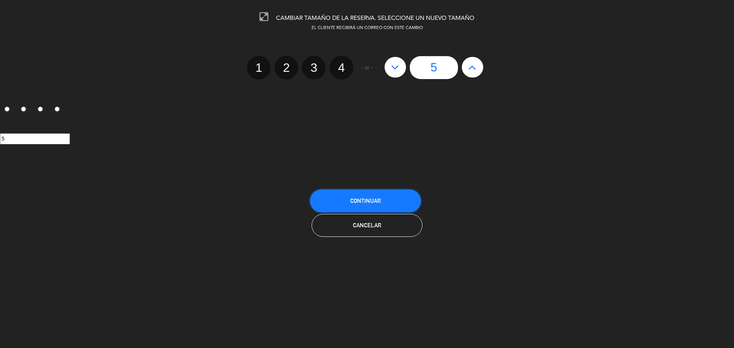
click at [387, 195] on button "Continuar" at bounding box center [365, 201] width 111 height 23
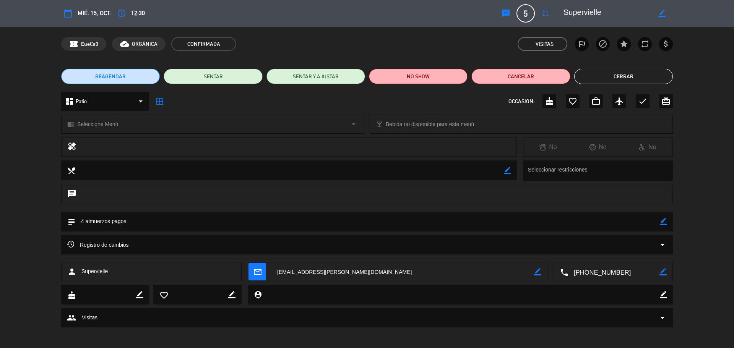
click at [642, 74] on button "Cerrar" at bounding box center [623, 76] width 99 height 15
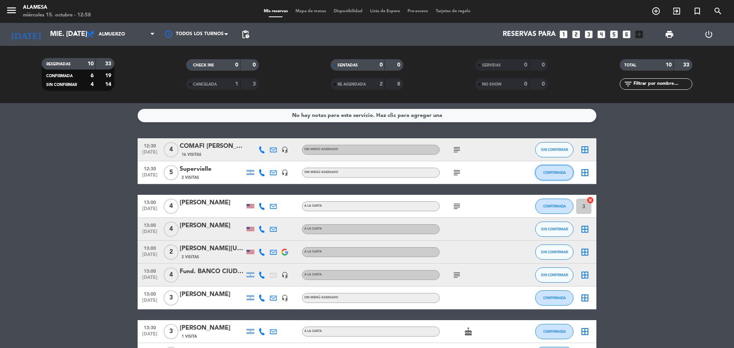
click at [543, 175] on button "CONFIRMADA" at bounding box center [554, 172] width 38 height 15
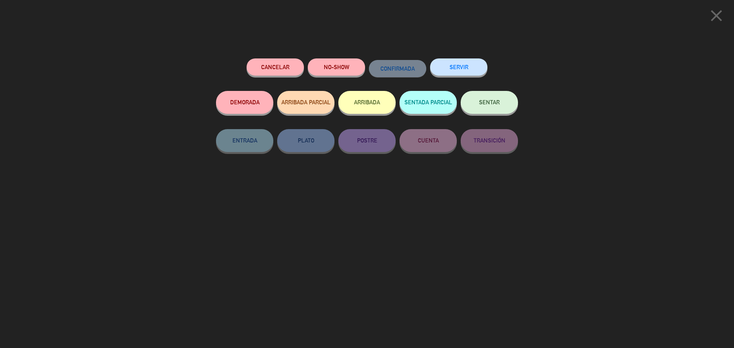
click at [454, 71] on button "SERVIR" at bounding box center [458, 67] width 57 height 17
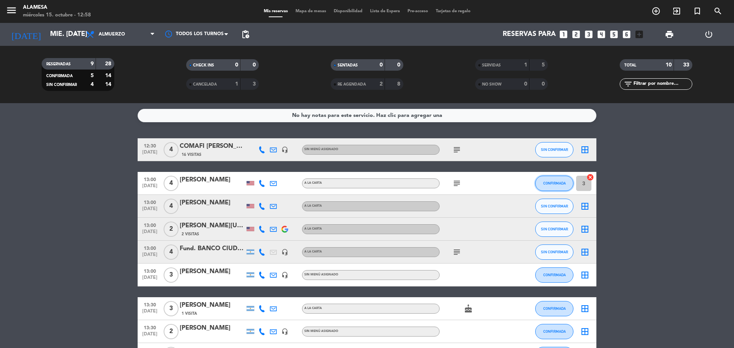
click at [545, 184] on span "CONFIRMADA" at bounding box center [554, 183] width 23 height 4
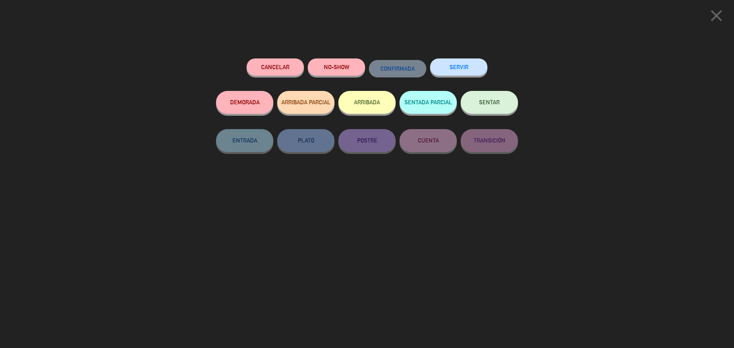
click at [465, 69] on button "SERVIR" at bounding box center [458, 67] width 57 height 17
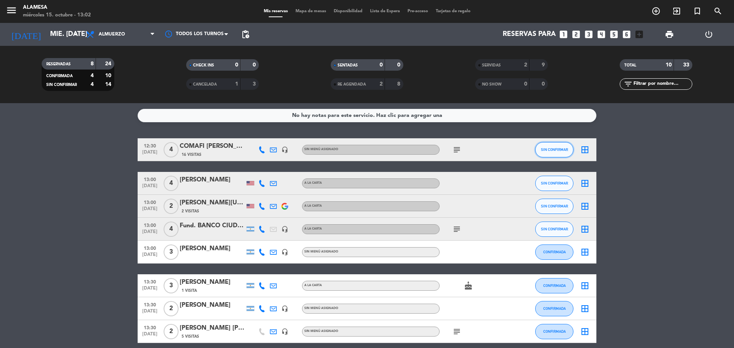
click at [551, 151] on span "SIN CONFIRMAR" at bounding box center [554, 150] width 27 height 4
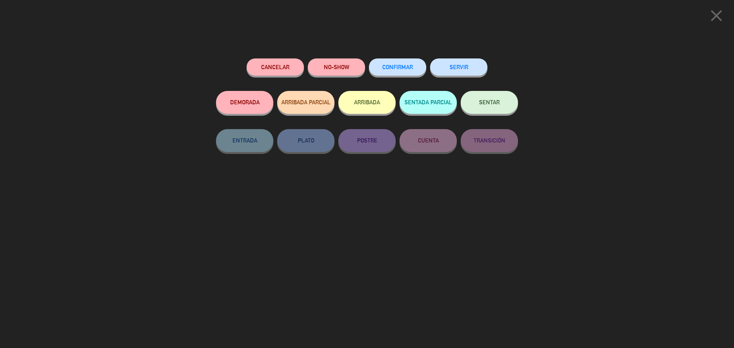
click at [470, 66] on button "SERVIR" at bounding box center [458, 67] width 57 height 17
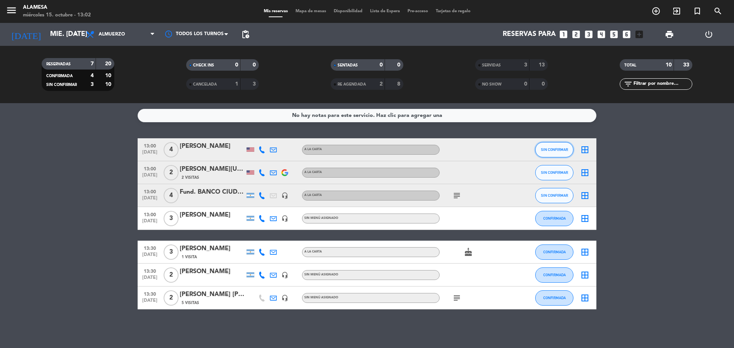
click at [552, 149] on span "SIN CONFIRMAR" at bounding box center [554, 150] width 27 height 4
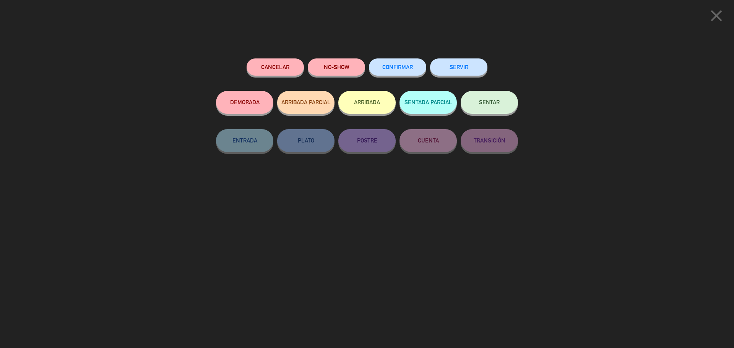
click at [458, 71] on button "SERVIR" at bounding box center [458, 67] width 57 height 17
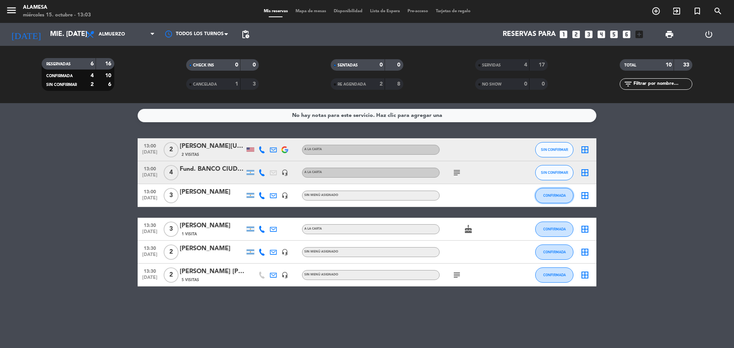
click at [552, 195] on span "CONFIRMADA" at bounding box center [554, 195] width 23 height 4
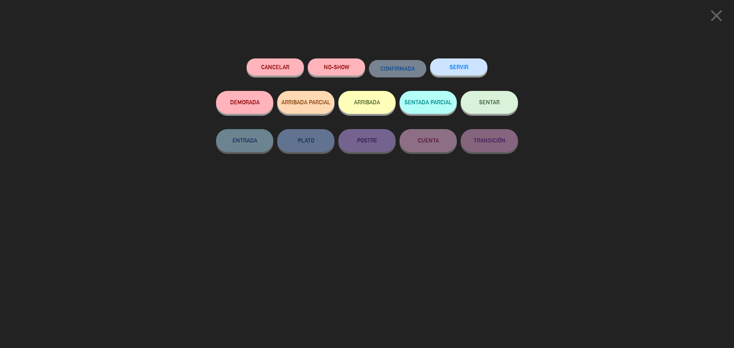
click at [458, 69] on button "SERVIR" at bounding box center [458, 67] width 57 height 17
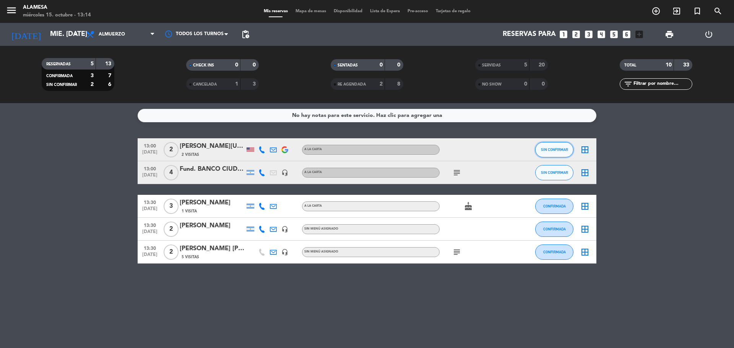
click at [551, 147] on button "SIN CONFIRMAR" at bounding box center [554, 149] width 38 height 15
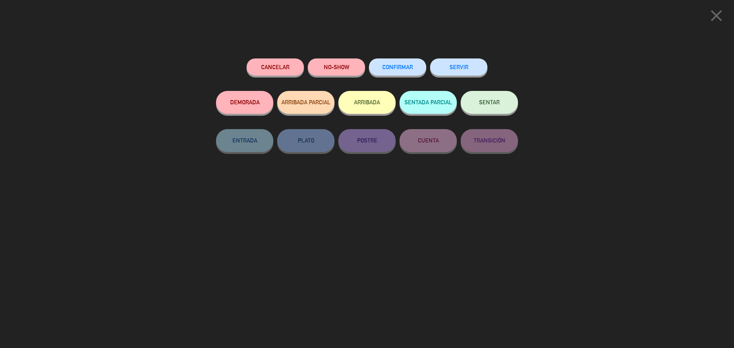
click at [471, 69] on button "SERVIR" at bounding box center [458, 67] width 57 height 17
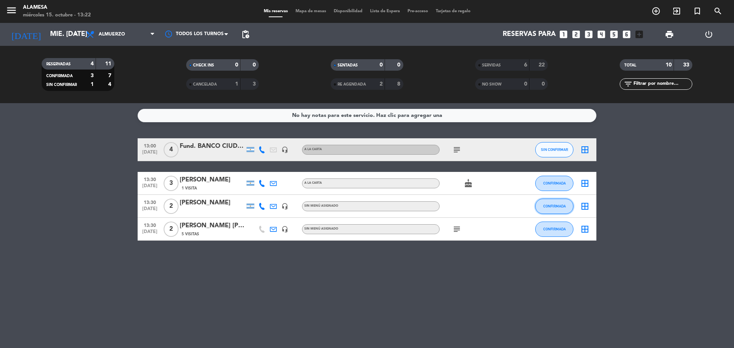
click at [550, 205] on span "CONFIRMADA" at bounding box center [554, 206] width 23 height 4
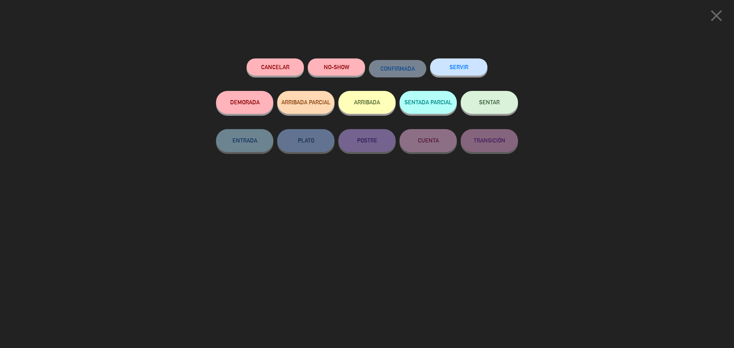
click at [482, 106] on button "SENTAR" at bounding box center [489, 102] width 57 height 23
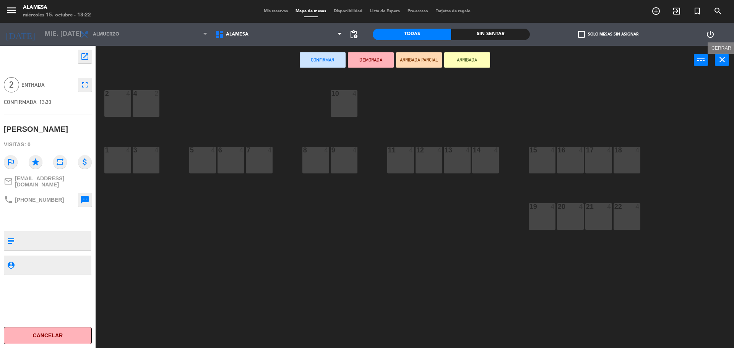
click at [721, 58] on icon "close" at bounding box center [722, 59] width 9 height 9
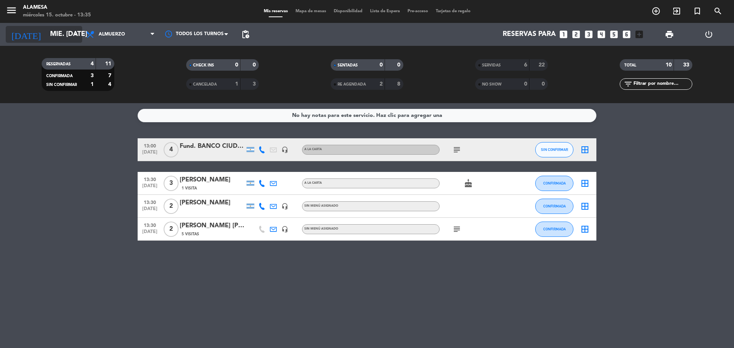
click at [78, 35] on icon "arrow_drop_down" at bounding box center [75, 34] width 9 height 9
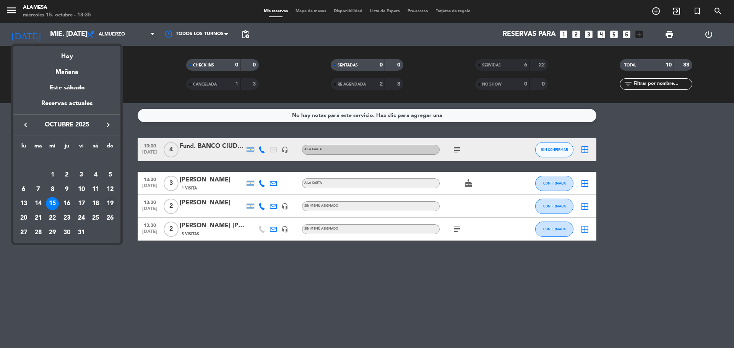
click at [109, 204] on div "19" at bounding box center [110, 203] width 13 height 13
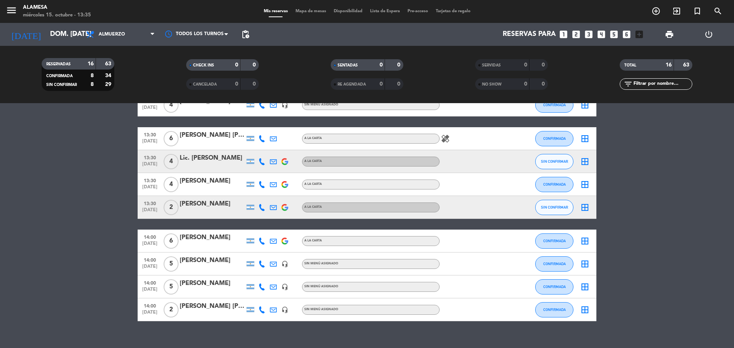
scroll to position [228, 0]
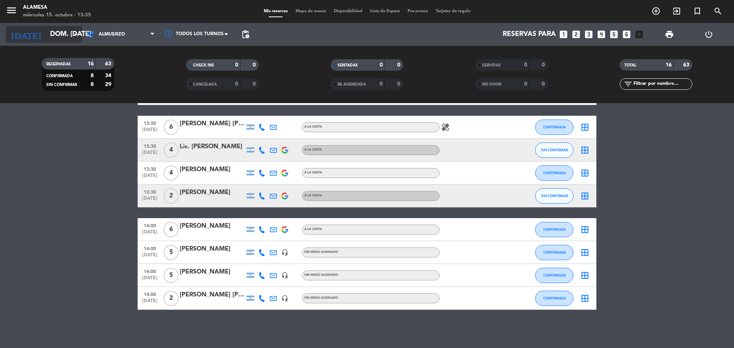
click at [76, 33] on icon "arrow_drop_down" at bounding box center [75, 34] width 9 height 9
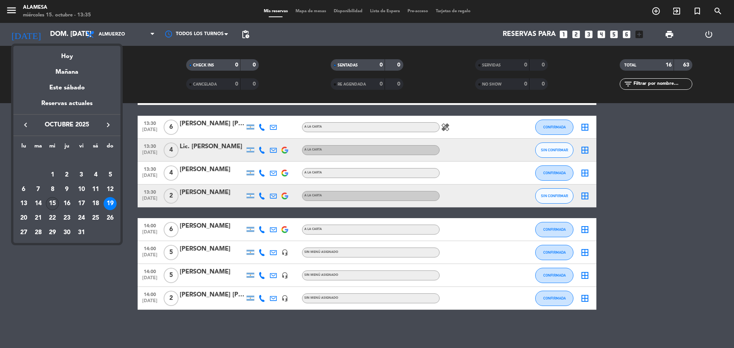
click at [54, 202] on div "15" at bounding box center [52, 203] width 13 height 13
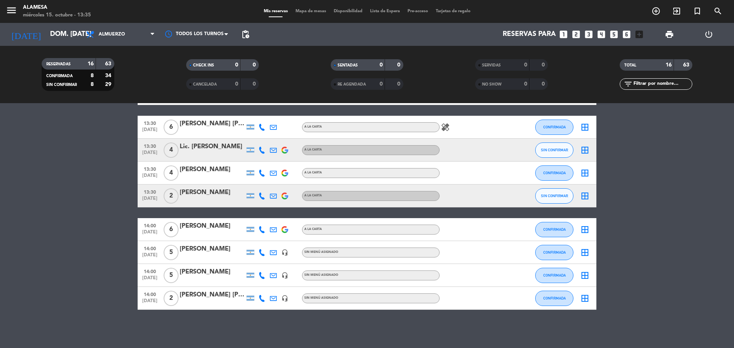
type input "[DATE]"
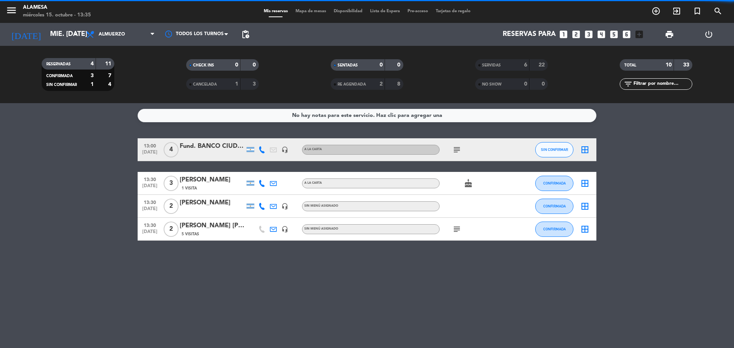
scroll to position [0, 0]
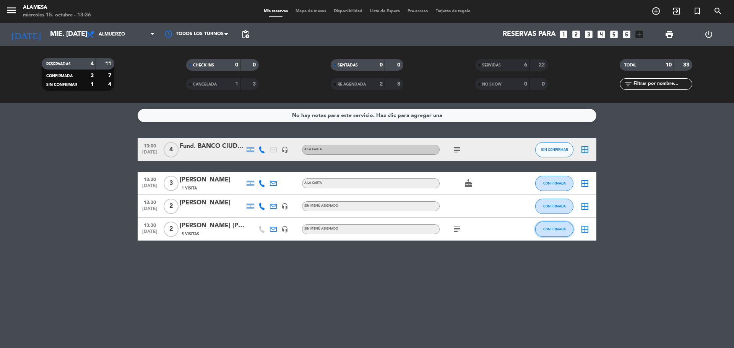
click at [546, 230] on span "CONFIRMADA" at bounding box center [554, 229] width 23 height 4
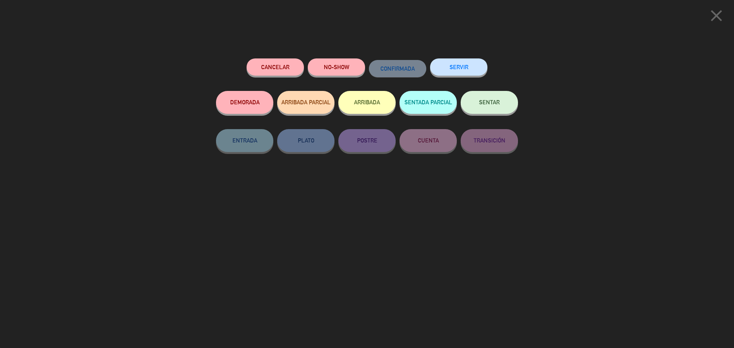
click at [473, 69] on button "SERVIR" at bounding box center [458, 67] width 57 height 17
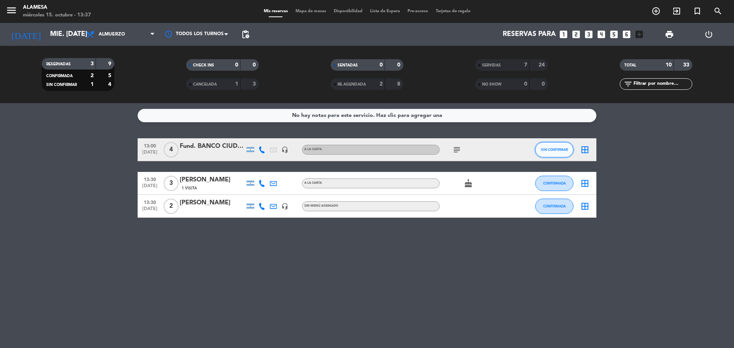
click at [557, 152] on button "SIN CONFIRMAR" at bounding box center [554, 149] width 38 height 15
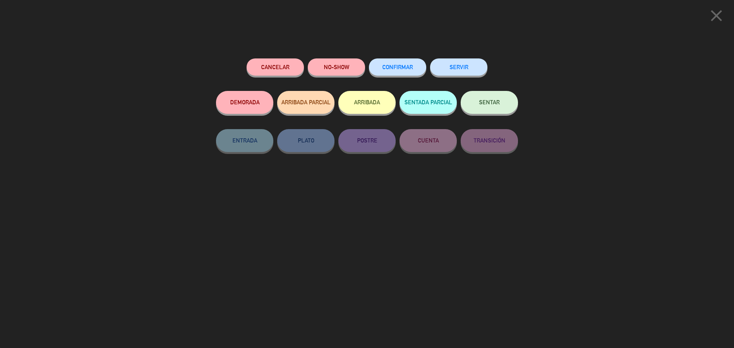
click at [468, 68] on button "SERVIR" at bounding box center [458, 67] width 57 height 17
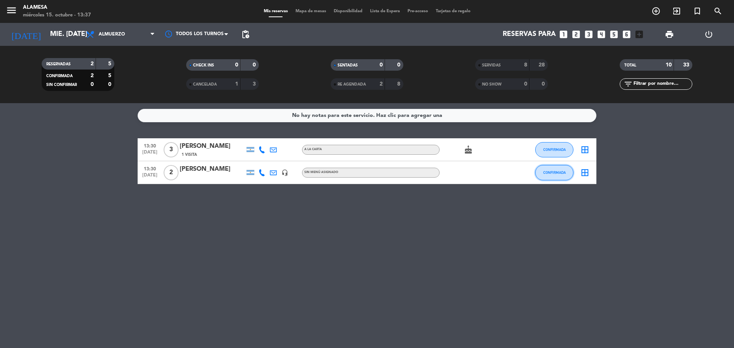
click at [547, 174] on span "CONFIRMADA" at bounding box center [554, 173] width 23 height 4
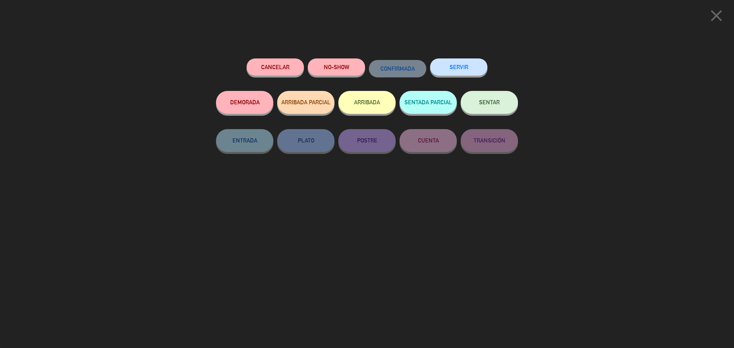
click at [461, 70] on button "SERVIR" at bounding box center [458, 67] width 57 height 17
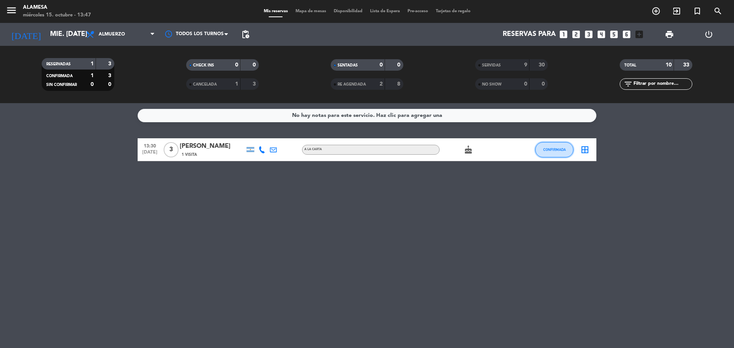
click at [555, 148] on span "CONFIRMADA" at bounding box center [554, 150] width 23 height 4
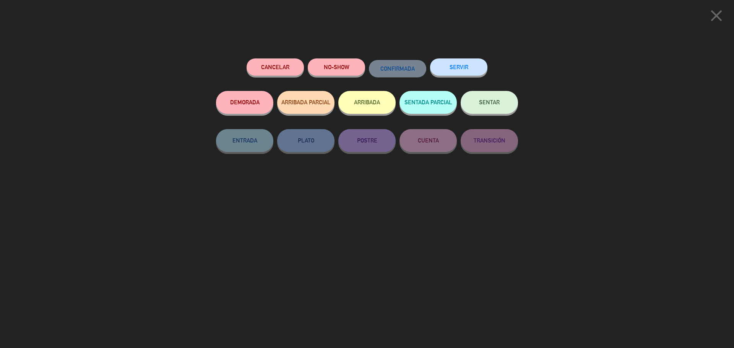
click at [463, 65] on button "SERVIR" at bounding box center [458, 67] width 57 height 17
